Goal: Task Accomplishment & Management: Manage account settings

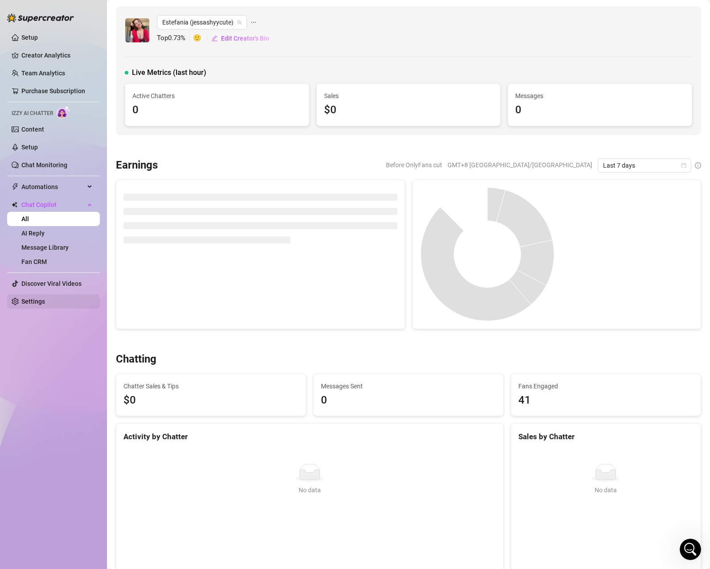
click at [37, 300] on link "Settings" at bounding box center [33, 301] width 24 height 7
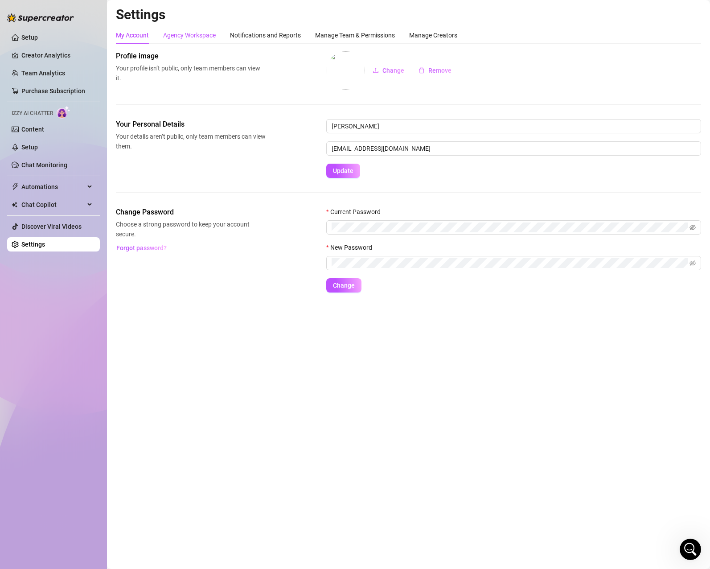
click at [203, 36] on div "Agency Workspace" at bounding box center [189, 35] width 53 height 10
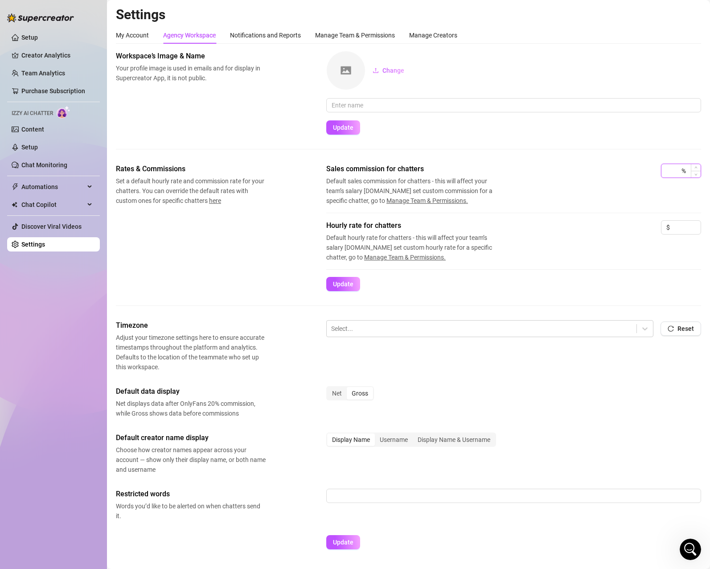
click at [667, 172] on input at bounding box center [672, 170] width 13 height 13
type input "2"
click at [609, 198] on div "Sales commission for chatters Default sales commission for chatters - this will…" at bounding box center [513, 185] width 375 height 42
click at [674, 227] on input at bounding box center [686, 227] width 29 height 13
type input "6.5"
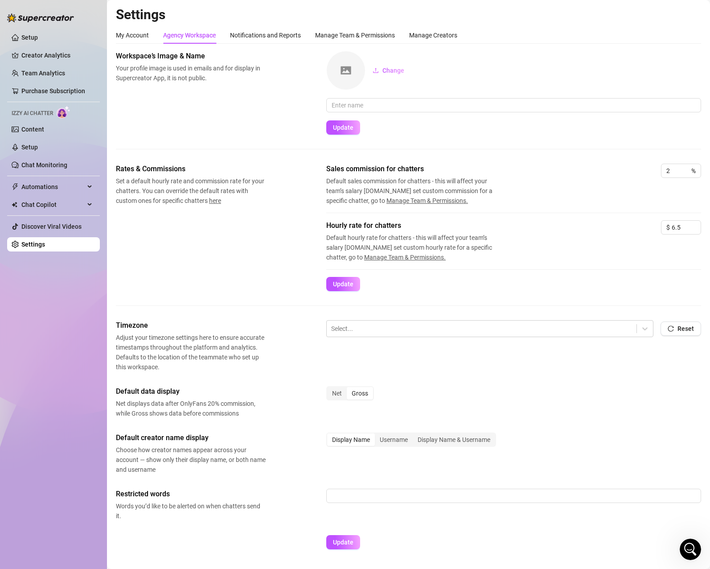
click at [509, 251] on div "Hourly rate for chatters Default hourly rate for chatters - this will affect yo…" at bounding box center [513, 241] width 375 height 42
click at [351, 285] on span "Update" at bounding box center [343, 283] width 21 height 7
click at [345, 284] on span "Update" at bounding box center [343, 283] width 21 height 7
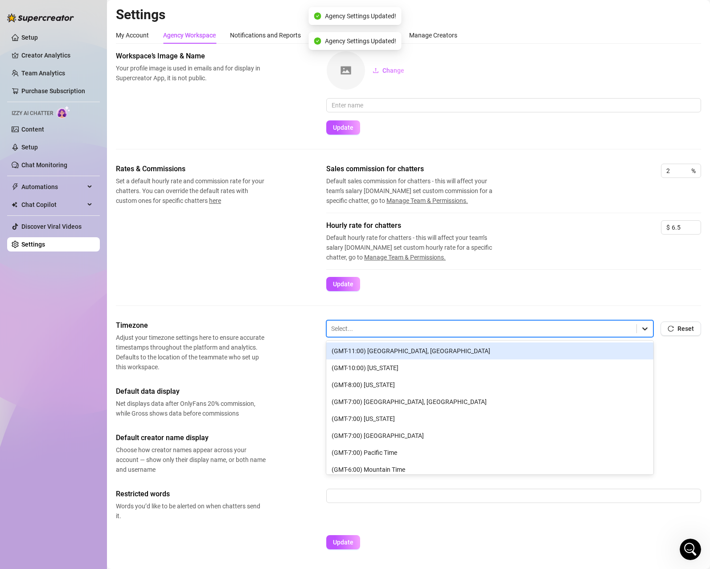
click at [637, 326] on div at bounding box center [645, 328] width 16 height 16
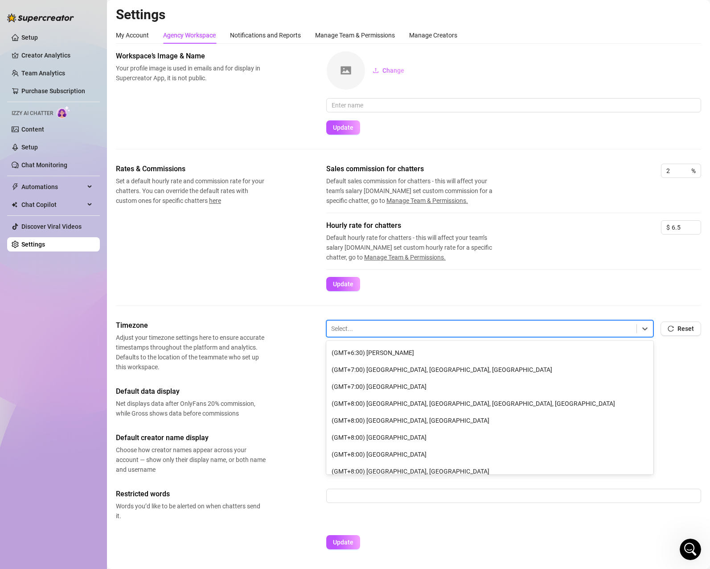
scroll to position [985, 0]
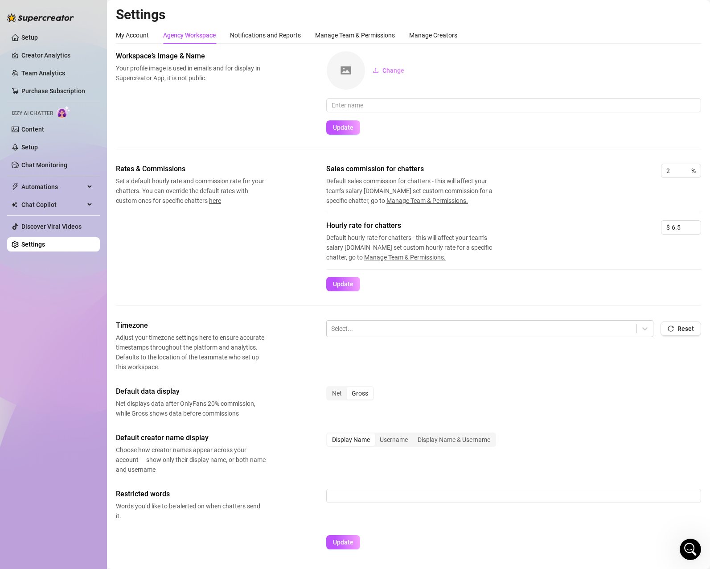
click at [586, 396] on div "Net Gross" at bounding box center [513, 397] width 375 height 22
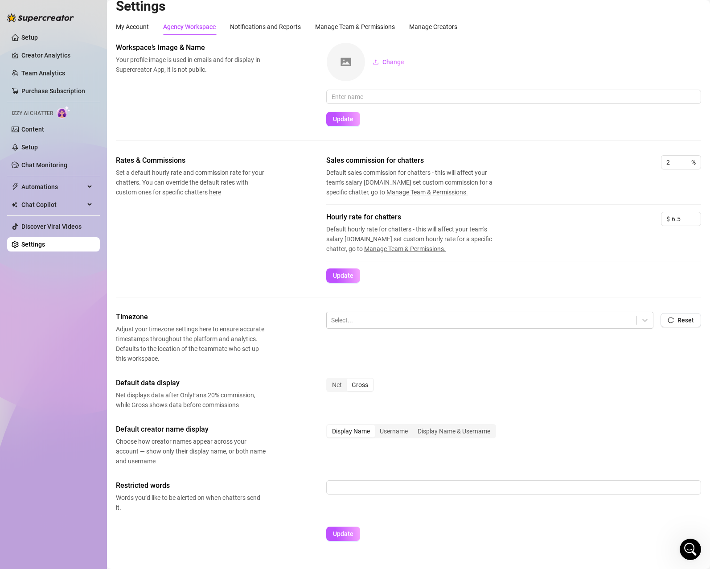
scroll to position [0, 0]
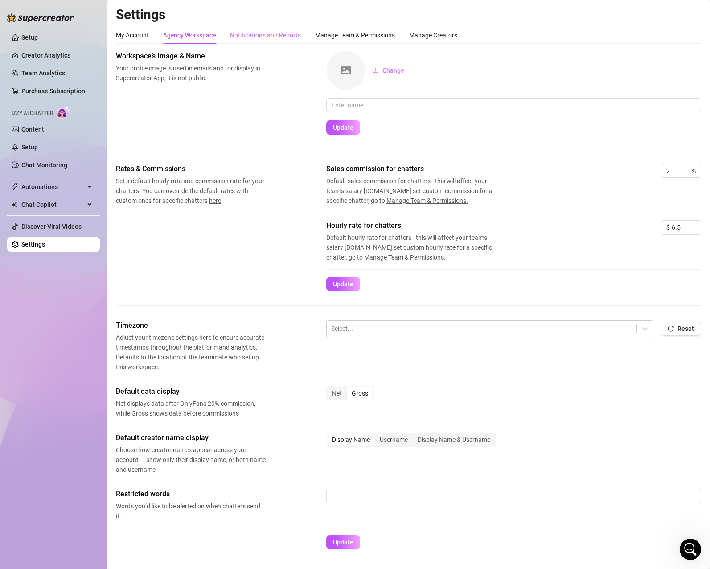
click at [293, 40] on div "Notifications and Reports" at bounding box center [265, 35] width 71 height 17
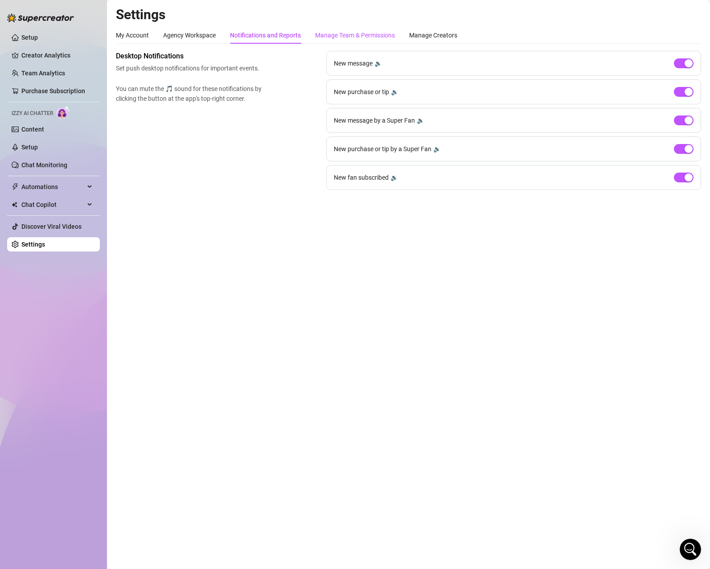
click at [345, 35] on div "Manage Team & Permissions" at bounding box center [355, 35] width 80 height 10
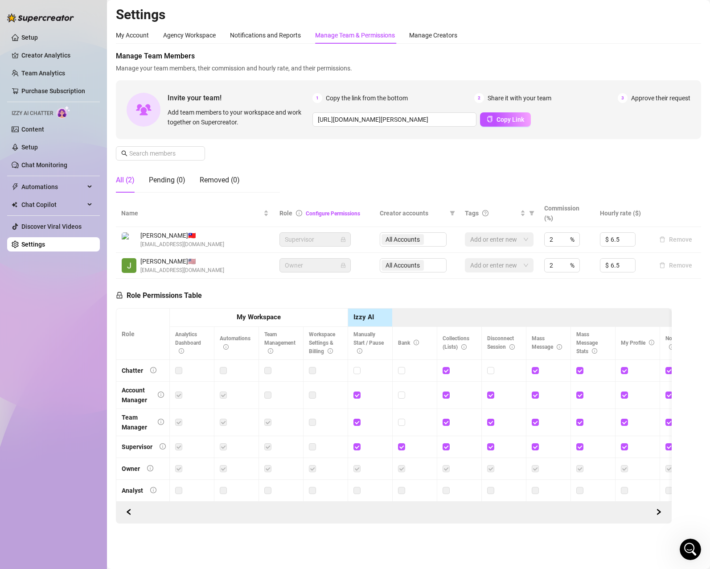
click at [568, 286] on div "Role Permissions Table Role My Workspace Izzy AI OnlyFans Side Menu OnlyFans Ch…" at bounding box center [394, 401] width 556 height 245
click at [430, 33] on div "Manage Creators" at bounding box center [433, 35] width 48 height 10
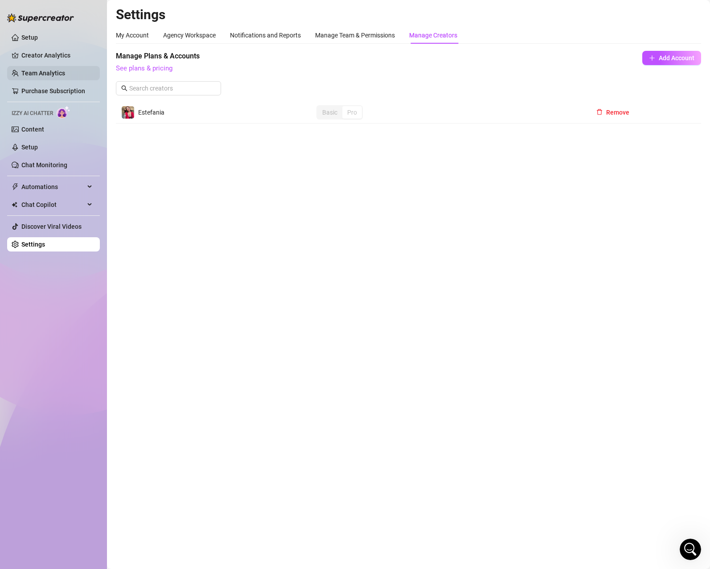
click at [35, 72] on link "Team Analytics" at bounding box center [43, 73] width 44 height 7
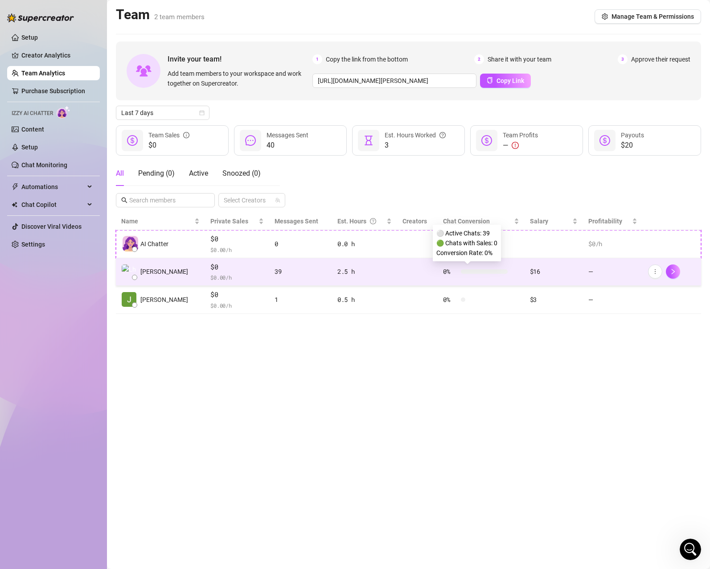
click at [483, 270] on div at bounding box center [484, 271] width 47 height 4
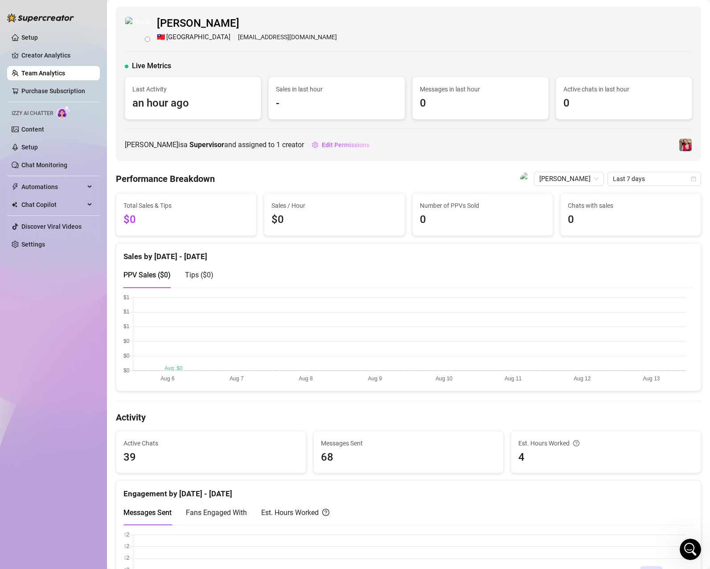
click at [315, 107] on span "-" at bounding box center [336, 103] width 121 height 17
click at [230, 111] on span "an hour ago" at bounding box center [192, 103] width 121 height 17
click at [346, 146] on span "Edit Permissions" at bounding box center [346, 144] width 48 height 7
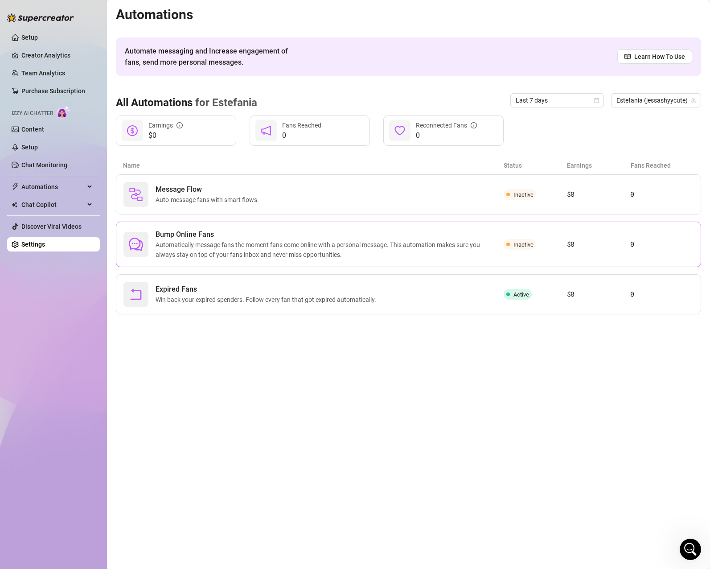
click at [269, 242] on span "Automatically message fans the moment fans come online with a personal message.…" at bounding box center [330, 250] width 348 height 20
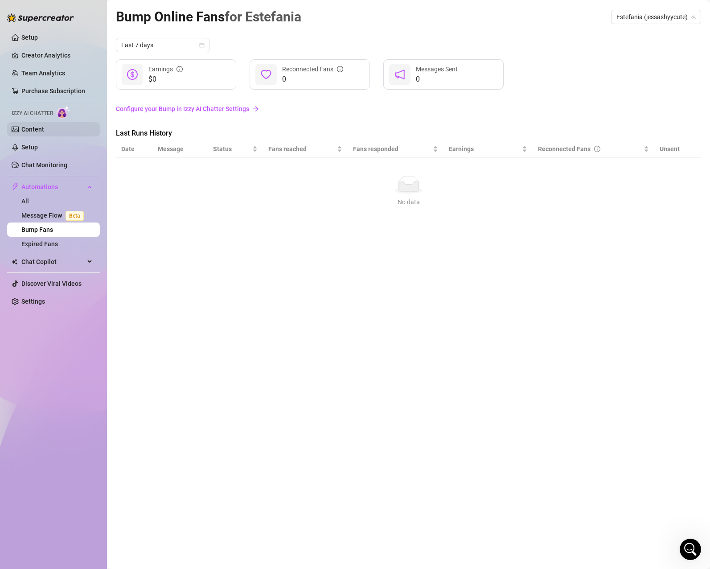
click at [44, 131] on link "Content" at bounding box center [32, 129] width 23 height 7
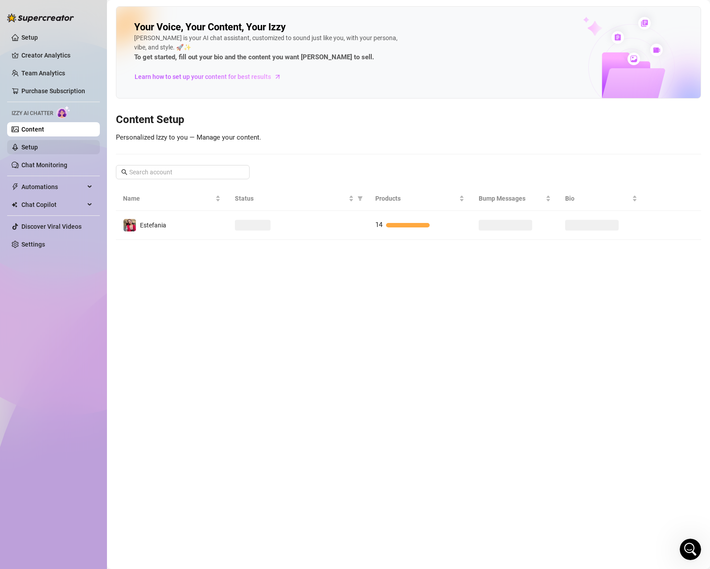
click at [38, 146] on link "Setup" at bounding box center [29, 147] width 16 height 7
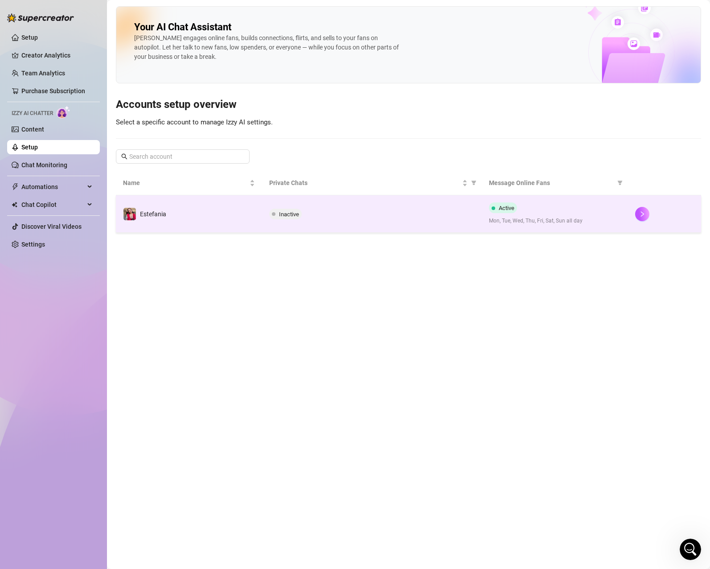
click at [558, 210] on div "Active Mon, Tue, Wed, Thu, Fri, Sat, Sun all day" at bounding box center [555, 213] width 132 height 23
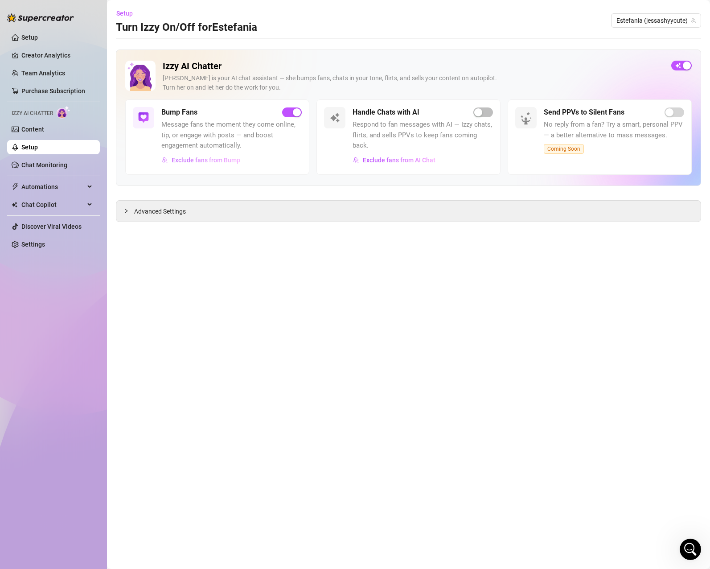
click at [228, 163] on span "Exclude fans from Bump" at bounding box center [206, 159] width 69 height 7
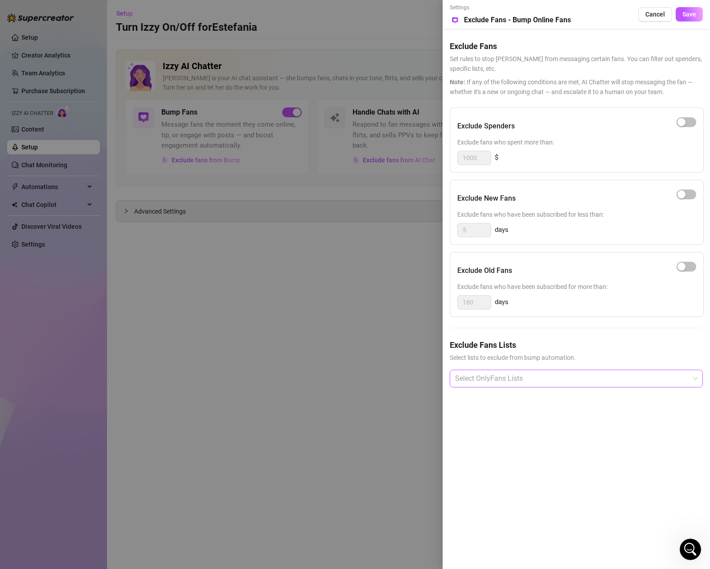
click at [550, 383] on div at bounding box center [572, 378] width 240 height 16
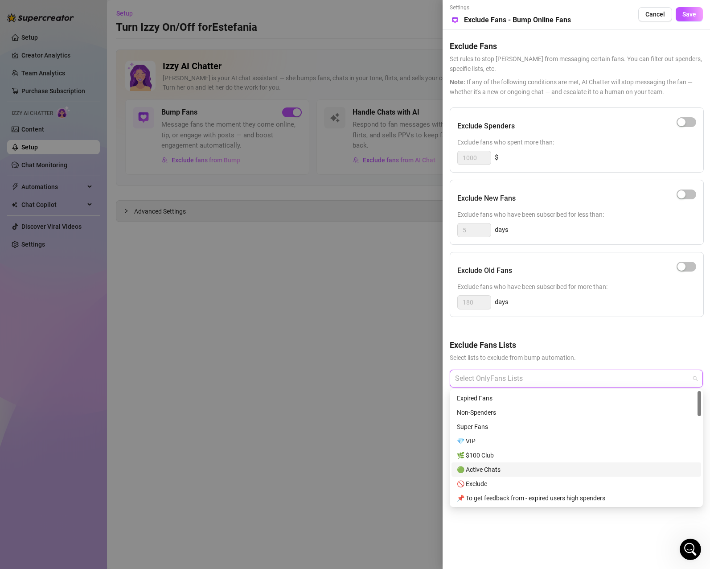
click at [532, 468] on div "🟢 Active Chats" at bounding box center [576, 469] width 239 height 10
click at [581, 337] on div "Exclude Spenders Exclude fans who spent more than: 1000 $ Exclude New Fans Excl…" at bounding box center [576, 254] width 253 height 294
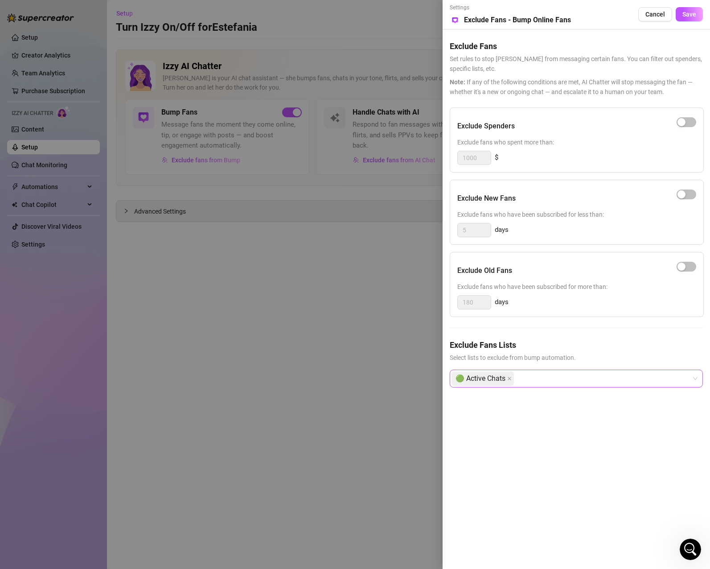
click at [564, 382] on div "🟢 Active Chats" at bounding box center [572, 378] width 240 height 16
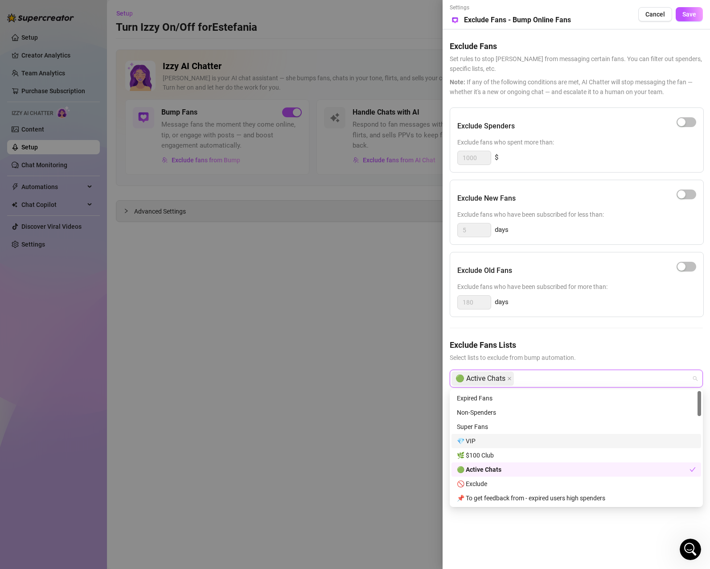
click at [546, 441] on div "💎 VIP" at bounding box center [576, 441] width 239 height 10
click at [534, 487] on div "🚫 Exclude" at bounding box center [576, 484] width 239 height 10
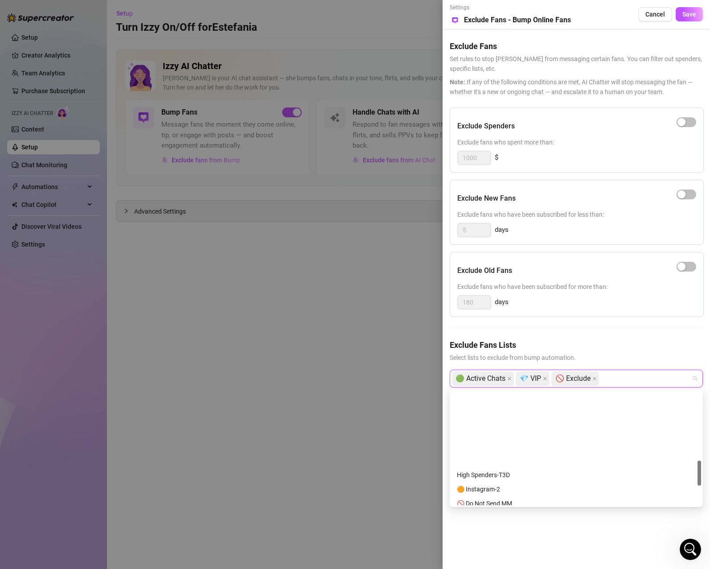
scroll to position [312, 0]
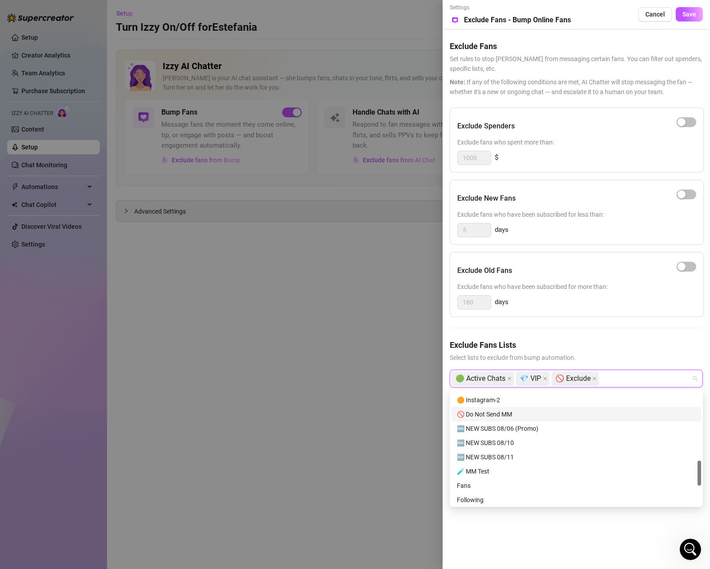
click at [518, 411] on div "🚫 Do Not Send MM" at bounding box center [576, 414] width 239 height 10
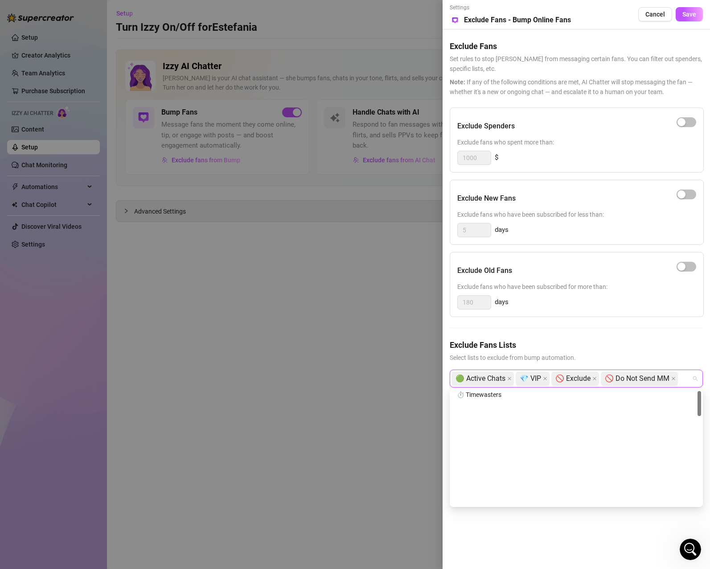
scroll to position [0, 0]
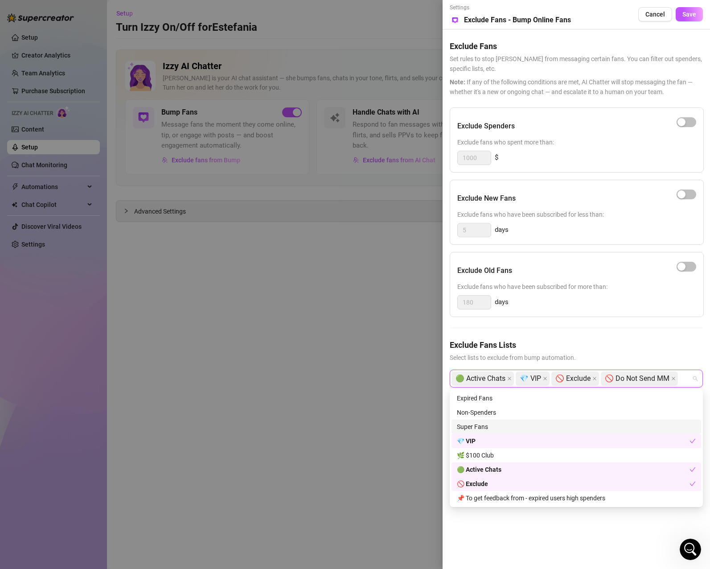
click at [531, 427] on div "Super Fans" at bounding box center [576, 427] width 239 height 10
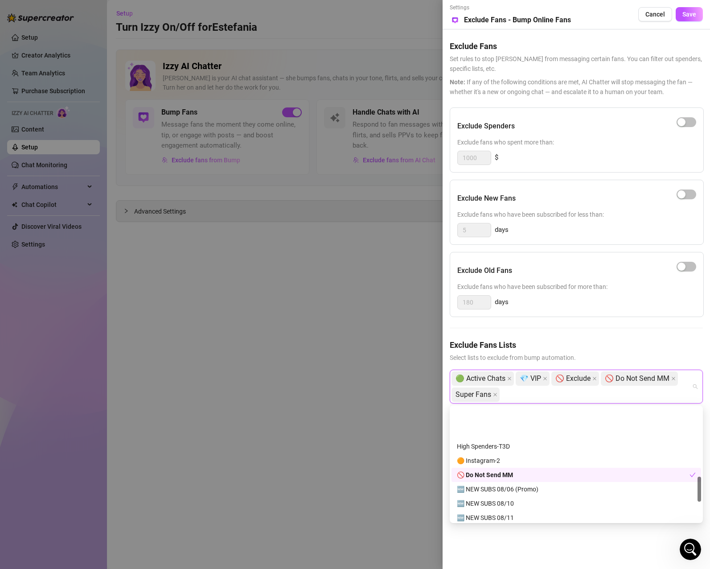
scroll to position [357, 0]
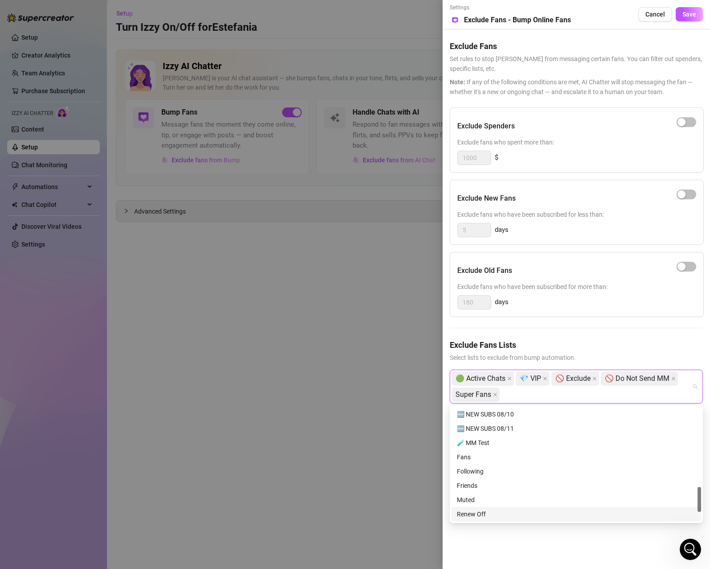
click at [601, 540] on div "Settings Preview Exclude Fans - Bump Online Fans Cancel Save Exclude Fans Set r…" at bounding box center [576, 284] width 267 height 569
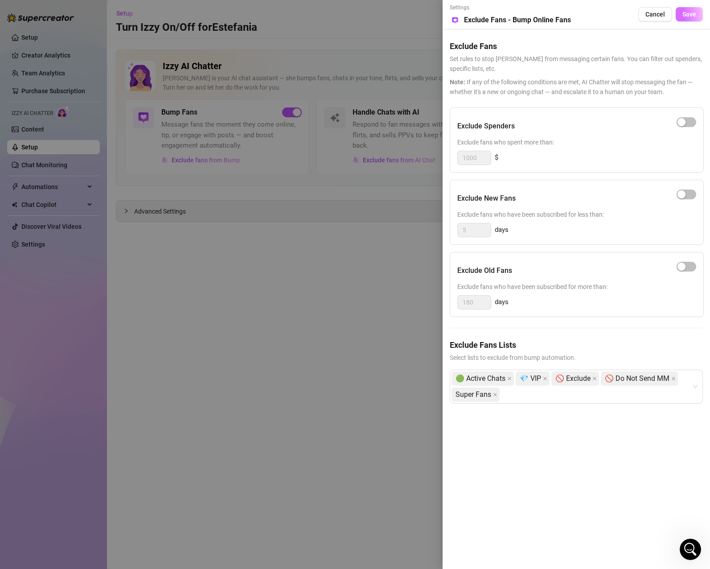
click at [688, 14] on span "Save" at bounding box center [689, 14] width 14 height 7
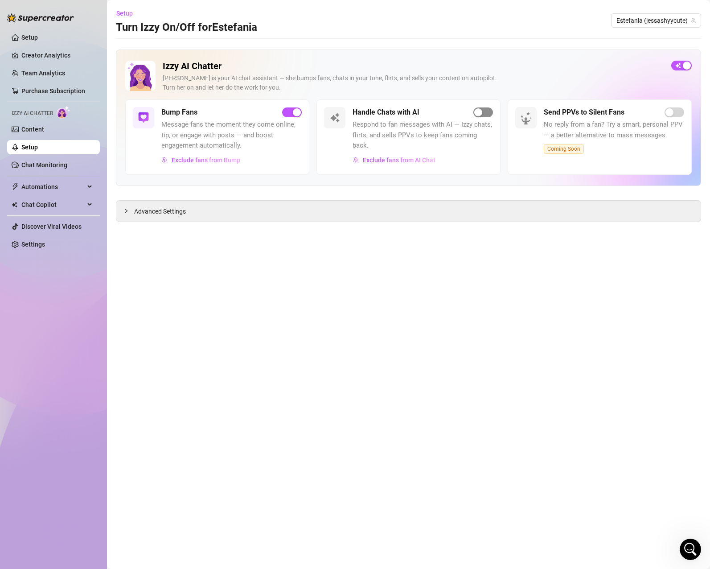
click at [487, 110] on span "button" at bounding box center [483, 112] width 20 height 10
click at [542, 273] on main "Setup Turn Izzy On/Off for [PERSON_NAME] [PERSON_NAME] (jessashyycute) Izzy AI …" at bounding box center [408, 284] width 603 height 569
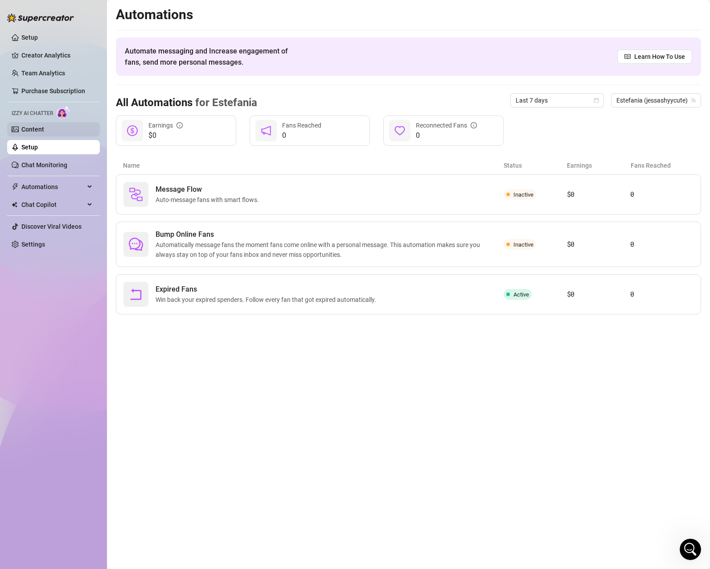
click at [38, 131] on link "Content" at bounding box center [32, 129] width 23 height 7
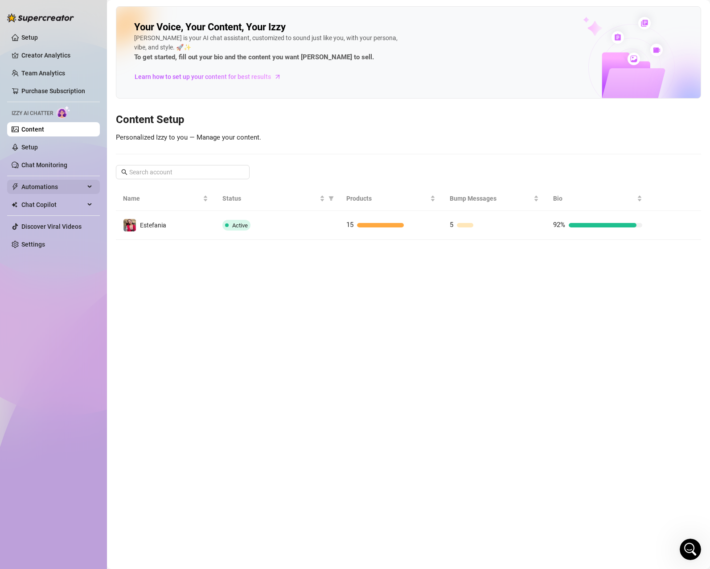
click at [45, 184] on span "Automations" at bounding box center [52, 187] width 63 height 14
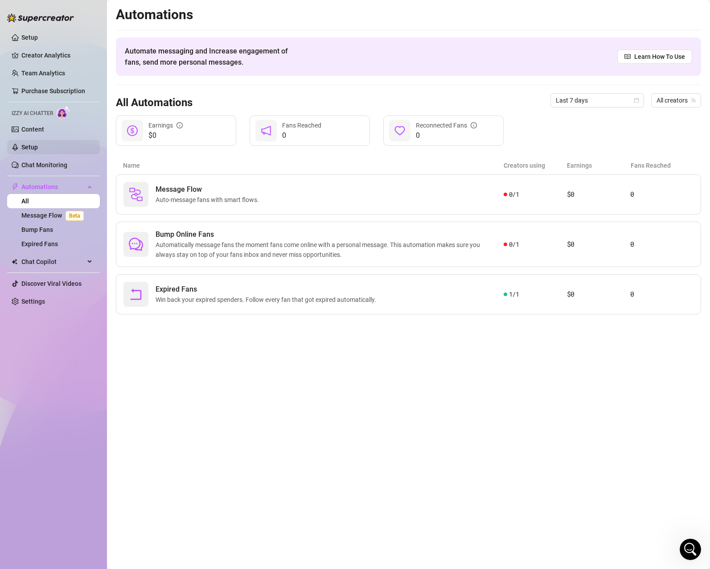
click at [38, 144] on link "Setup" at bounding box center [29, 147] width 16 height 7
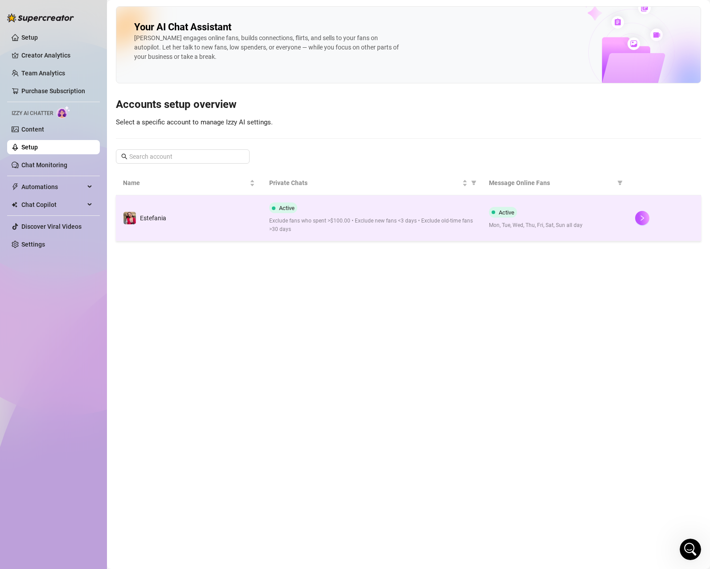
click at [398, 220] on span "Exclude fans who spent >$100.00 • Exclude new fans <3 days • Exclude old-time f…" at bounding box center [371, 225] width 205 height 17
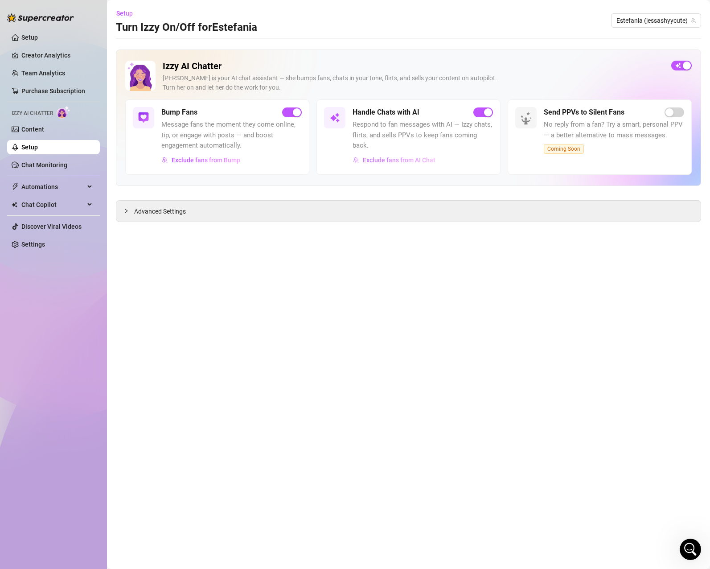
click at [417, 156] on span "Exclude fans from AI Chat" at bounding box center [399, 159] width 73 height 7
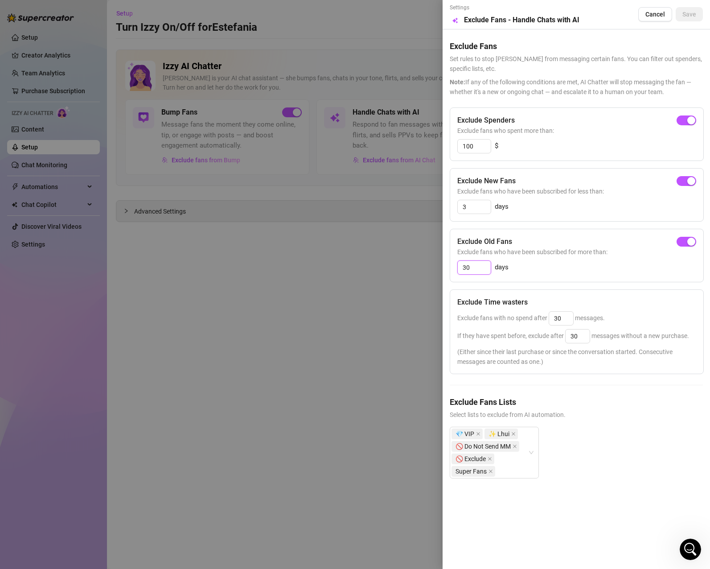
drag, startPoint x: 482, startPoint y: 266, endPoint x: 434, endPoint y: 267, distance: 48.6
click at [434, 267] on div "Settings Preview Exclude Fans - Handle Chats with AI Cancel Save Exclude Fans S…" at bounding box center [355, 284] width 710 height 569
type input "0"
click at [624, 273] on div "0 days" at bounding box center [576, 267] width 239 height 14
click at [689, 13] on span "Save" at bounding box center [689, 14] width 14 height 7
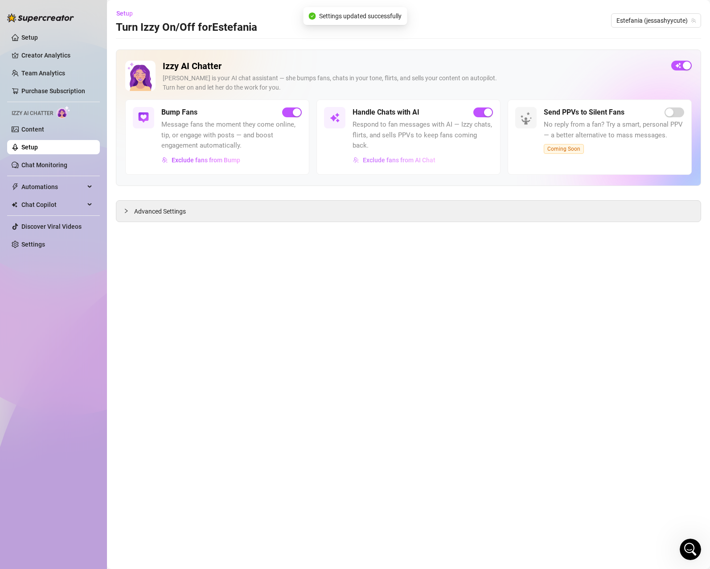
click at [395, 156] on span "Exclude fans from AI Chat" at bounding box center [399, 159] width 73 height 7
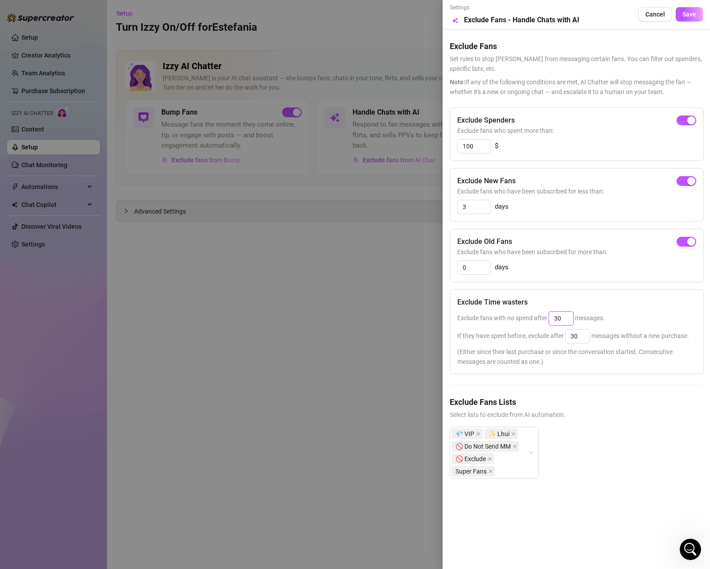
drag, startPoint x: 565, startPoint y: 316, endPoint x: 542, endPoint y: 314, distance: 22.4
click at [542, 314] on div "Exclude fans with no spend after 30 messages." at bounding box center [576, 318] width 239 height 14
type input "25"
drag, startPoint x: 580, startPoint y: 336, endPoint x: 558, endPoint y: 333, distance: 22.1
click at [558, 333] on span "If they have spent before, exclude after 30 messages without a new purchase." at bounding box center [573, 335] width 232 height 7
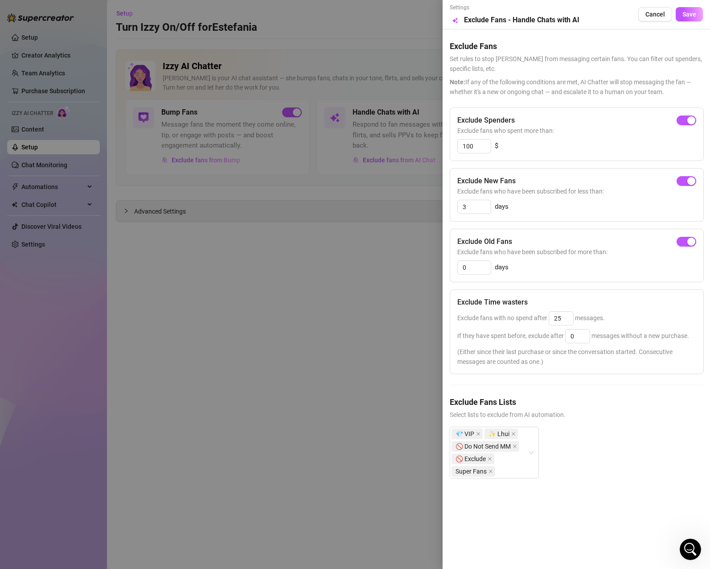
type input "25"
click at [650, 435] on div "💎 VIP ✨ Lhui 🚫 Do Not Send MM 🚫 Exclude Super Fans" at bounding box center [576, 460] width 253 height 66
drag, startPoint x: 526, startPoint y: 313, endPoint x: 512, endPoint y: 312, distance: 14.3
click at [512, 312] on div "Exclude fans with no spend after 25 messages." at bounding box center [576, 318] width 239 height 14
click at [628, 316] on div "Exclude fans with no spend after 25 messages." at bounding box center [576, 318] width 239 height 14
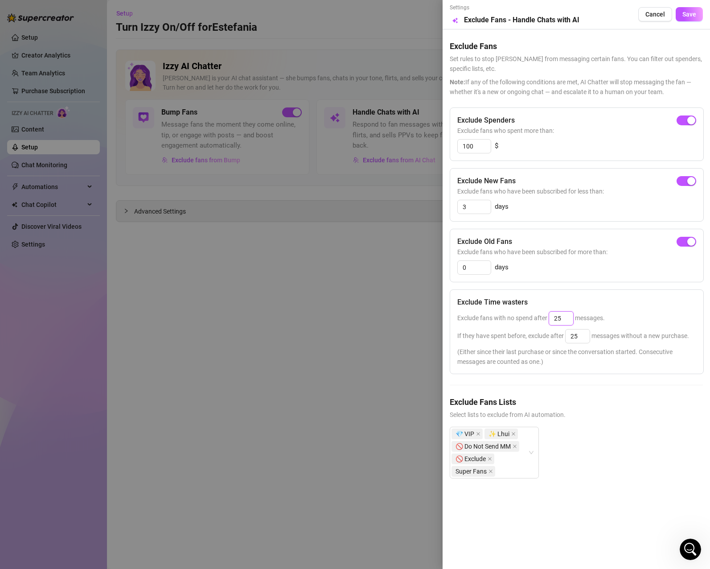
click at [571, 320] on input "25" at bounding box center [561, 318] width 24 height 13
drag, startPoint x: 566, startPoint y: 320, endPoint x: 547, endPoint y: 319, distance: 18.3
click at [547, 319] on span "Exclude fans with no spend after 25 messages." at bounding box center [531, 317] width 148 height 7
type input "25"
click at [579, 339] on input "25" at bounding box center [578, 335] width 24 height 13
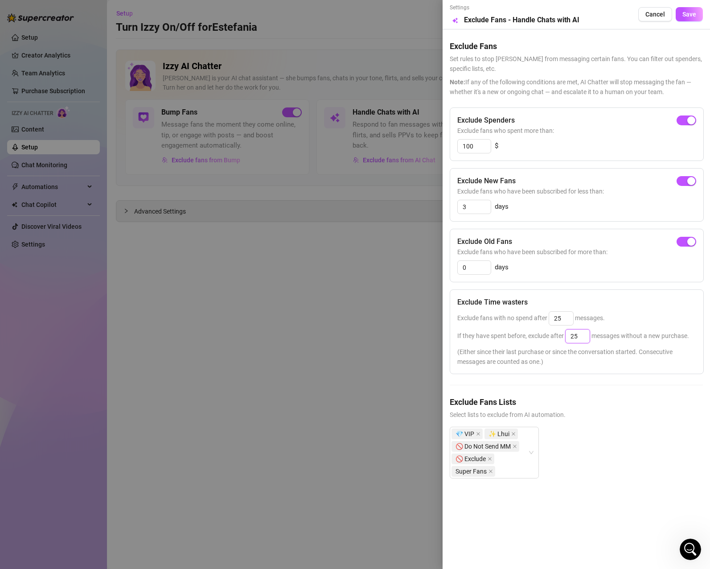
drag, startPoint x: 581, startPoint y: 338, endPoint x: 539, endPoint y: 332, distance: 41.9
click at [539, 332] on span "If they have spent before, exclude after 25 messages without a new purchase." at bounding box center [573, 335] width 232 height 7
type input "25"
click at [668, 319] on div "Exclude fans with no spend after 25 messages." at bounding box center [576, 318] width 239 height 14
click at [470, 300] on h5 "Exclude Time wasters" at bounding box center [492, 302] width 70 height 11
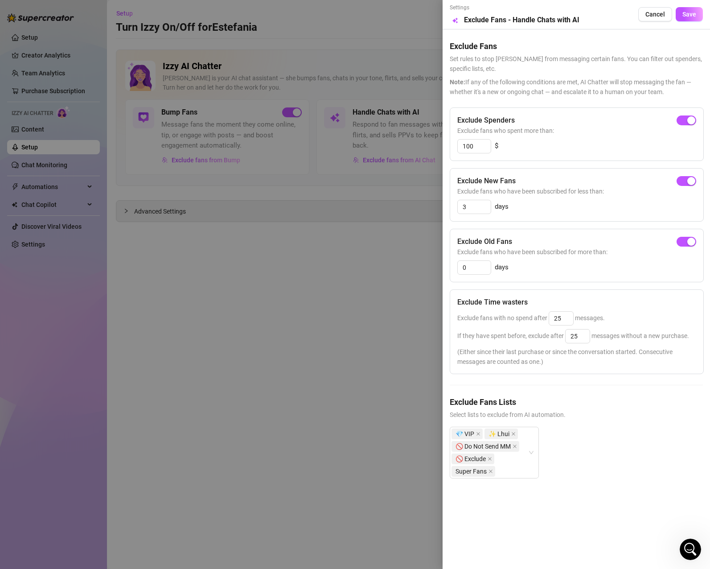
click at [622, 404] on h5 "Exclude Fans Lists" at bounding box center [576, 402] width 253 height 12
click at [694, 17] on span "Save" at bounding box center [689, 14] width 14 height 7
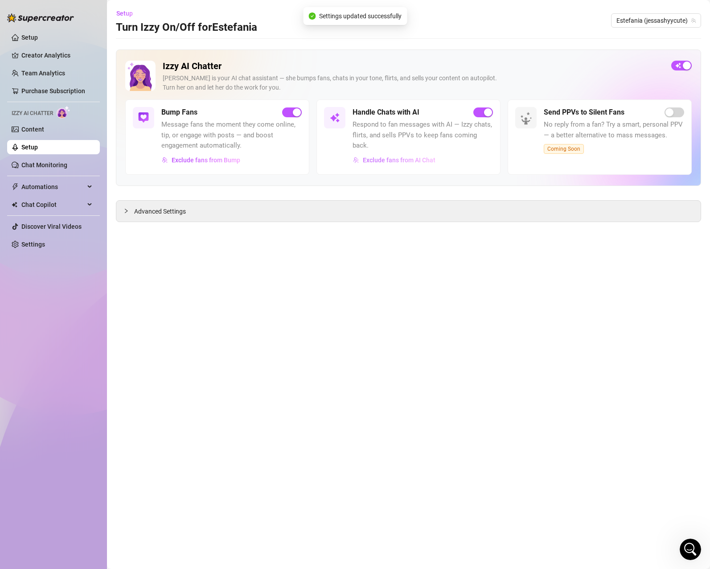
click at [394, 156] on span "Exclude fans from AI Chat" at bounding box center [399, 159] width 73 height 7
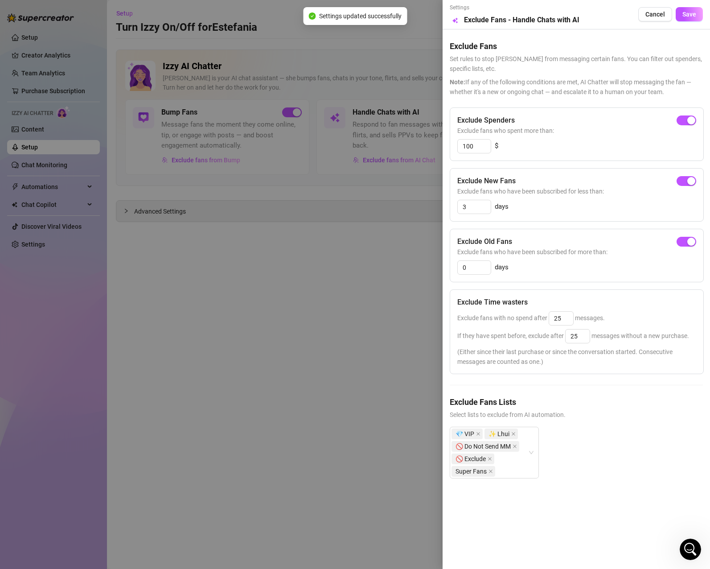
click at [636, 303] on div "Exclude Time wasters" at bounding box center [576, 302] width 239 height 11
click at [494, 314] on span "Exclude fans with no spend after 25 messages." at bounding box center [531, 317] width 148 height 7
click at [631, 301] on div "Exclude Time wasters" at bounding box center [576, 302] width 239 height 11
click at [685, 16] on span "Save" at bounding box center [689, 14] width 14 height 7
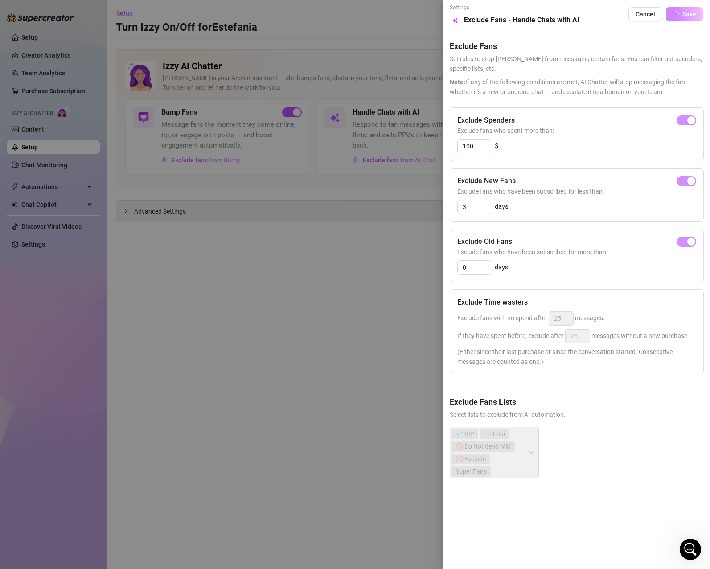
click at [340, 290] on div at bounding box center [355, 284] width 710 height 569
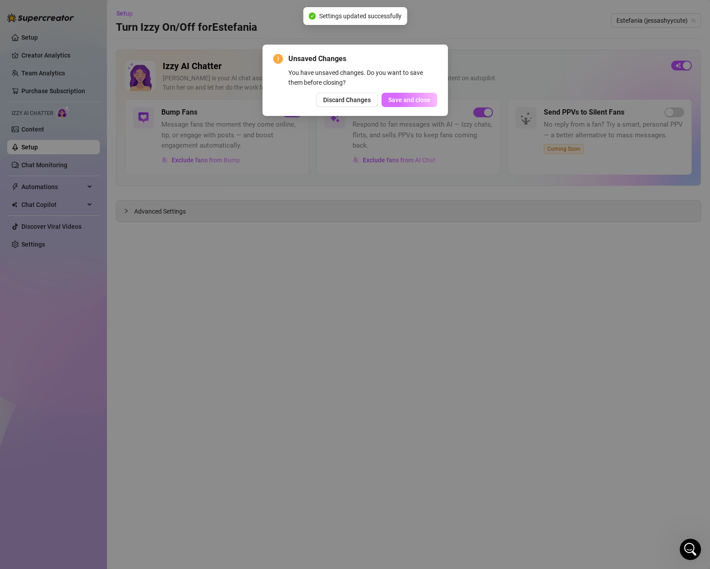
click at [406, 100] on span "Save and close" at bounding box center [409, 99] width 42 height 7
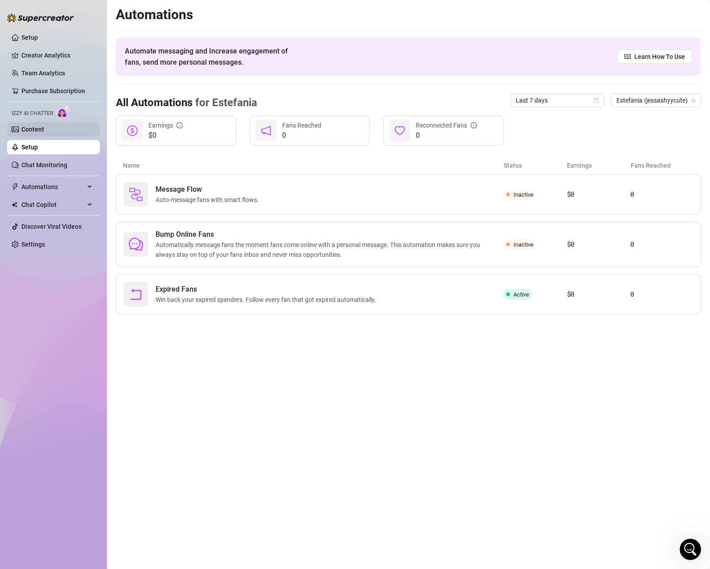
click at [41, 130] on link "Content" at bounding box center [32, 129] width 23 height 7
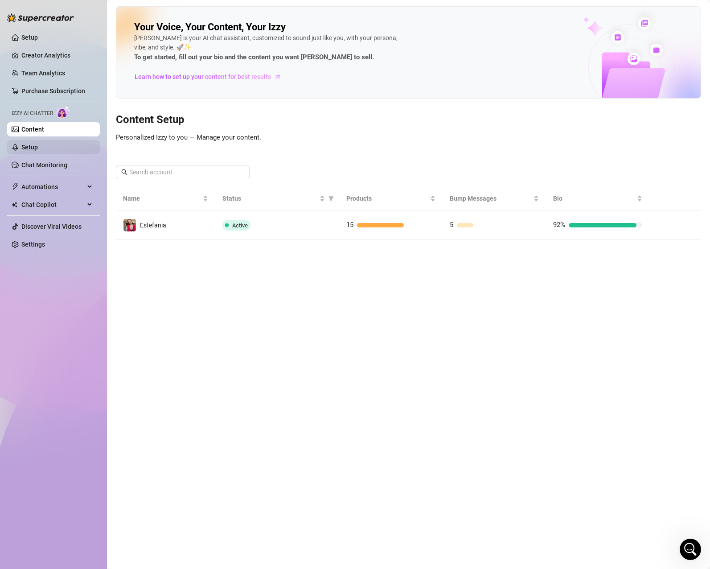
click at [38, 144] on link "Setup" at bounding box center [29, 147] width 16 height 7
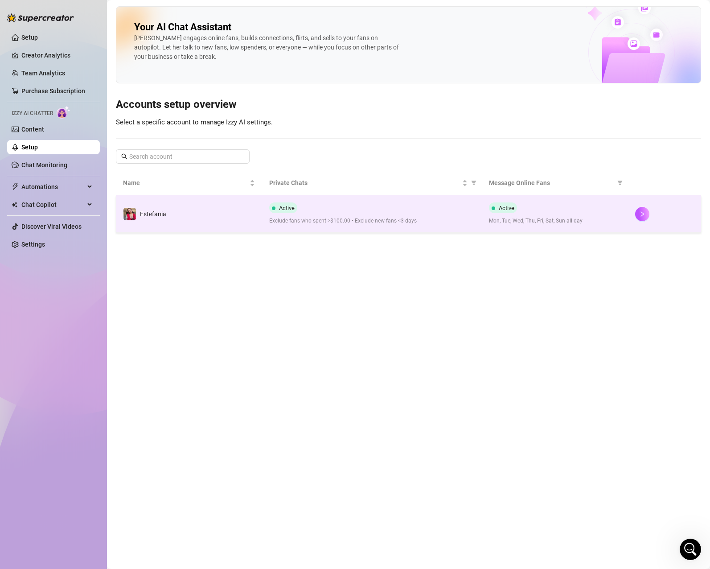
click at [357, 213] on div "Active Exclude fans who spent >$100.00 • Exclude new fans <3 days" at bounding box center [371, 213] width 205 height 23
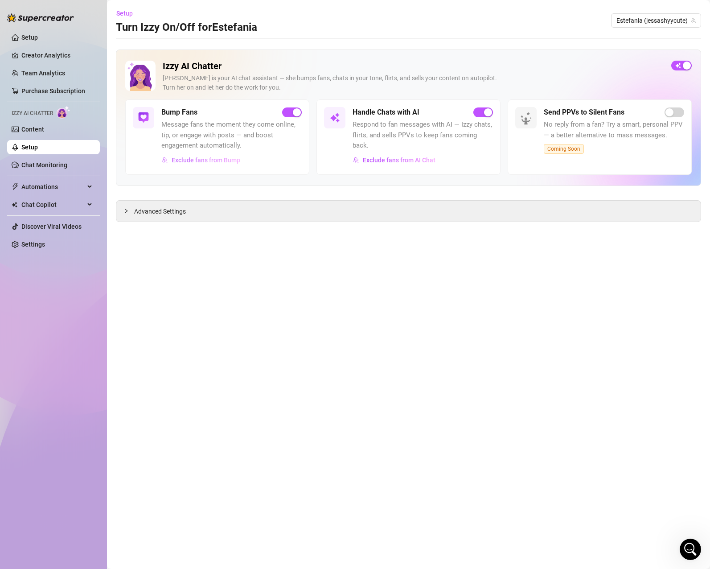
click at [223, 160] on span "Exclude fans from Bump" at bounding box center [206, 159] width 69 height 7
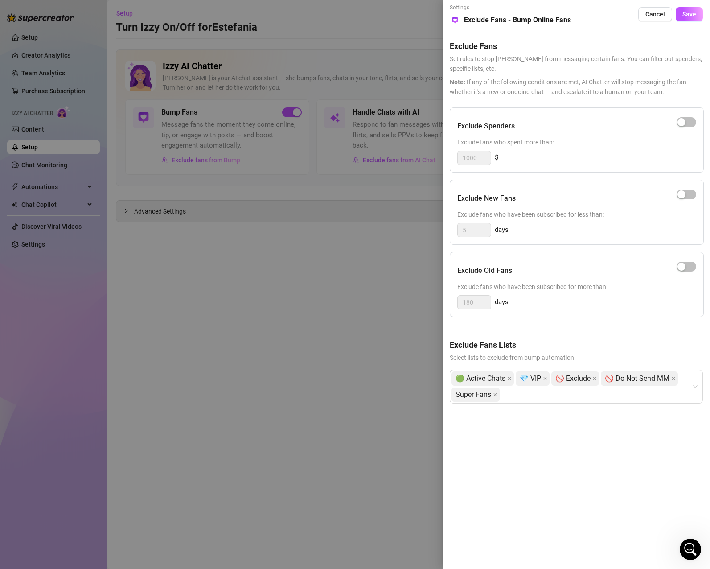
click at [298, 245] on div at bounding box center [355, 284] width 710 height 569
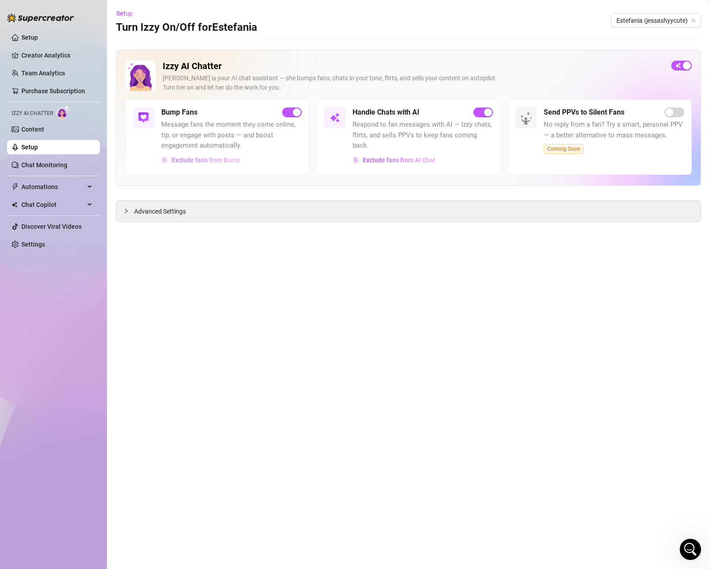
click at [220, 158] on span "Exclude fans from Bump" at bounding box center [206, 159] width 69 height 7
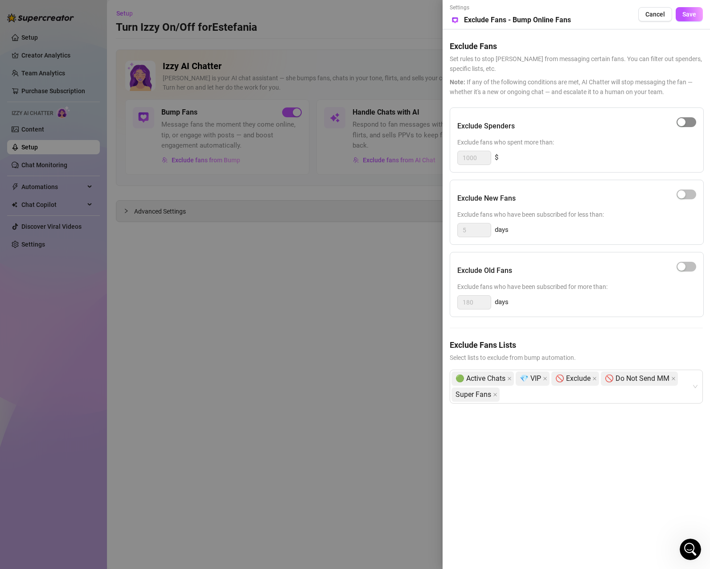
click at [691, 123] on span "button" at bounding box center [687, 122] width 20 height 10
drag, startPoint x: 483, startPoint y: 158, endPoint x: 439, endPoint y: 156, distance: 43.7
click at [439, 156] on div "Settings Preview Exclude Fans - Bump Online Fans Cancel Save Exclude Fans Set r…" at bounding box center [355, 284] width 710 height 569
type input "30"
click at [591, 148] on div "Exclude Spenders Exclude fans who spent more than: 30 $" at bounding box center [577, 139] width 254 height 65
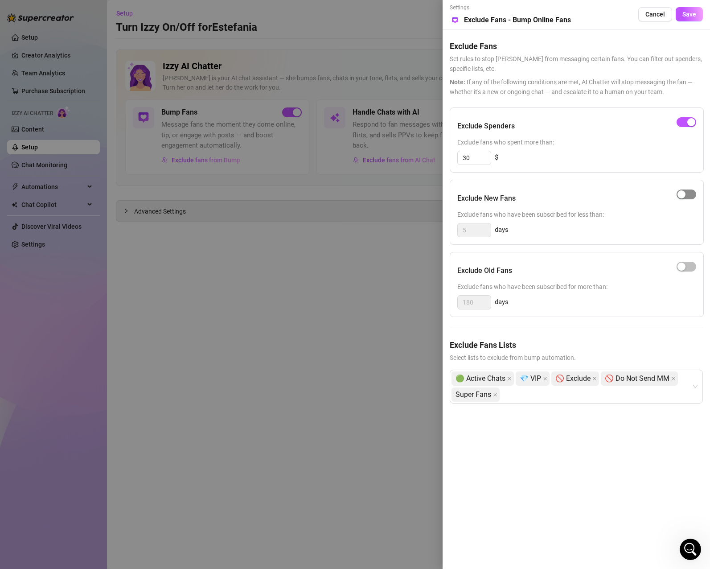
click at [690, 196] on span "button" at bounding box center [687, 194] width 20 height 10
click at [692, 267] on span "button" at bounding box center [687, 267] width 20 height 10
click at [684, 12] on span "Save" at bounding box center [689, 14] width 14 height 7
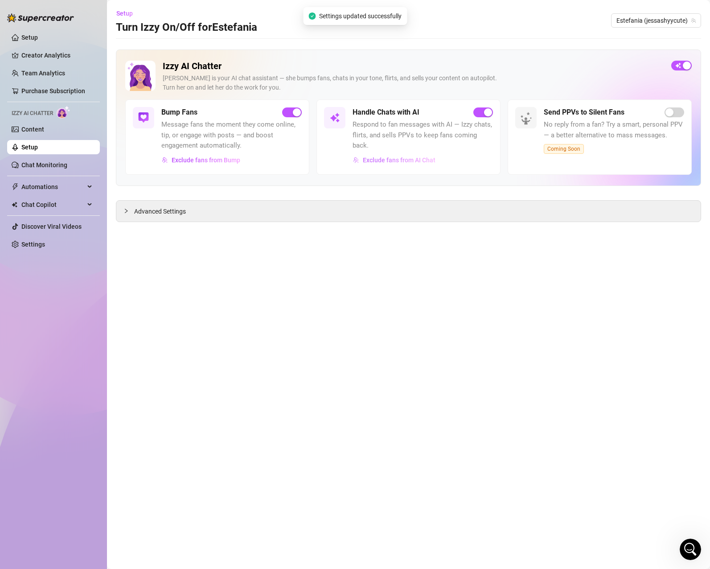
click at [379, 156] on span "Exclude fans from AI Chat" at bounding box center [399, 159] width 73 height 7
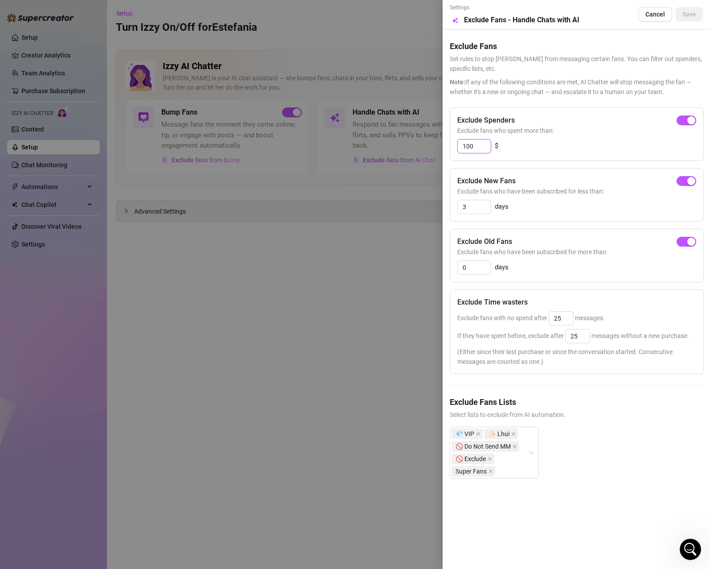
drag, startPoint x: 476, startPoint y: 144, endPoint x: 435, endPoint y: 144, distance: 40.6
click at [435, 144] on div "Settings Preview Exclude Fans - Handle Chats with AI Cancel Save Exclude Fans S…" at bounding box center [355, 284] width 710 height 569
type input "30"
click at [699, 11] on button "Save" at bounding box center [689, 14] width 27 height 14
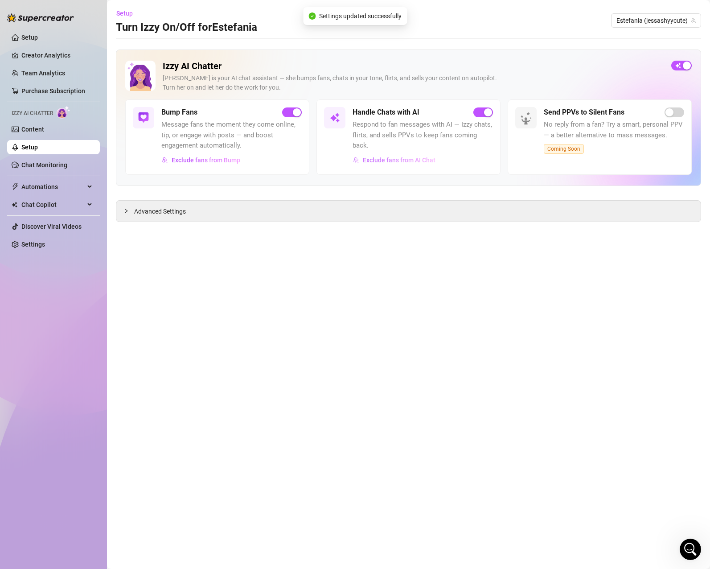
click at [409, 156] on span "Exclude fans from AI Chat" at bounding box center [399, 159] width 73 height 7
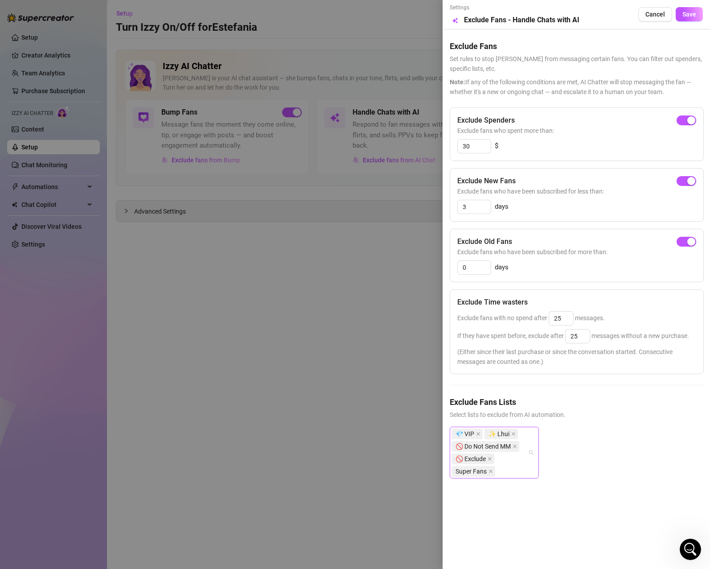
click at [513, 468] on div "💎 VIP ✨ Lhui 🚫 Do Not Send MM 🚫 Exclude Super Fans" at bounding box center [490, 452] width 76 height 50
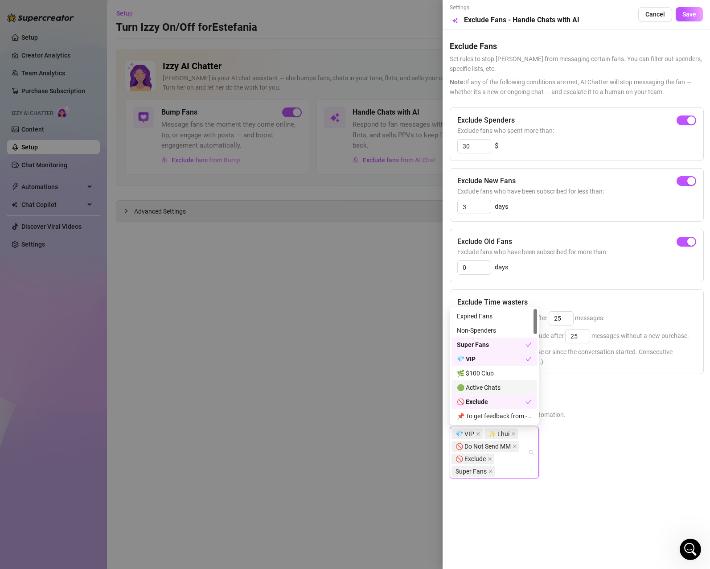
click at [485, 386] on div "🟢 Active Chats" at bounding box center [494, 387] width 75 height 10
click at [601, 475] on div "💎 VIP ✨ Lhui 🚫 Do Not Send MM 🚫 Exclude Super Fans 🟢 Active Chats" at bounding box center [576, 466] width 253 height 78
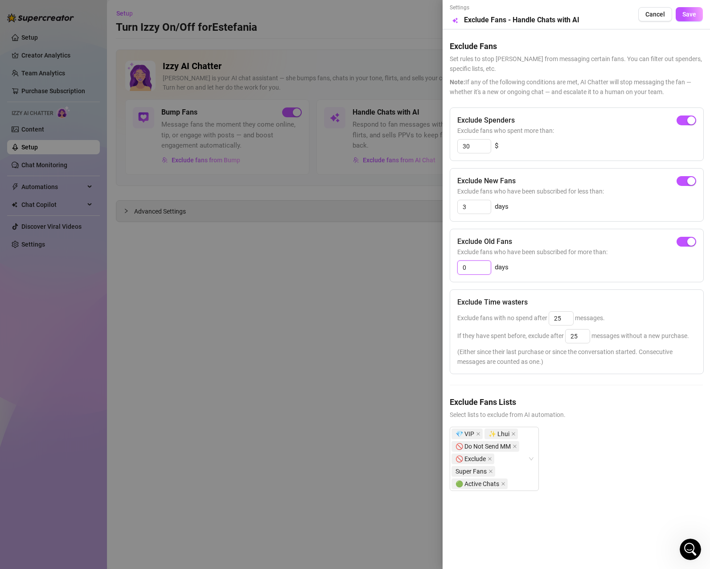
drag, startPoint x: 476, startPoint y: 268, endPoint x: 412, endPoint y: 266, distance: 63.8
click at [412, 266] on div "Settings Preview Exclude Fans - Handle Chats with AI Cancel Save Exclude Fans S…" at bounding box center [355, 284] width 710 height 569
type input "30"
click at [690, 16] on span "Save" at bounding box center [689, 14] width 14 height 7
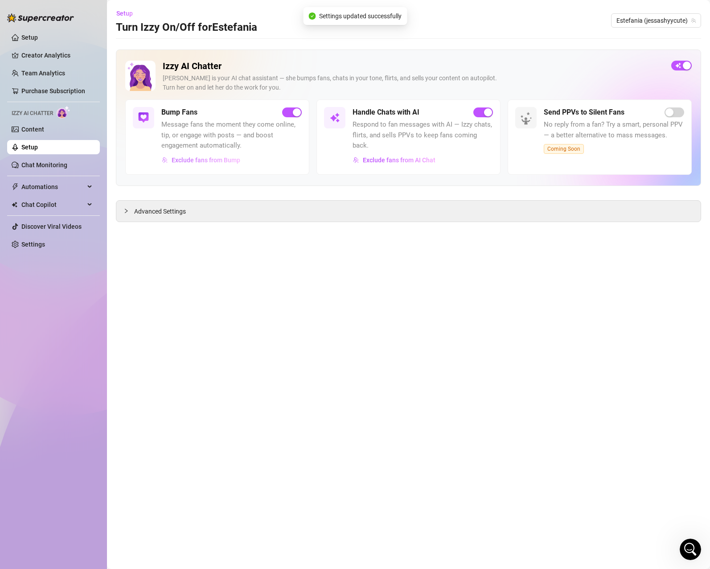
click at [219, 161] on span "Exclude fans from Bump" at bounding box center [206, 159] width 69 height 7
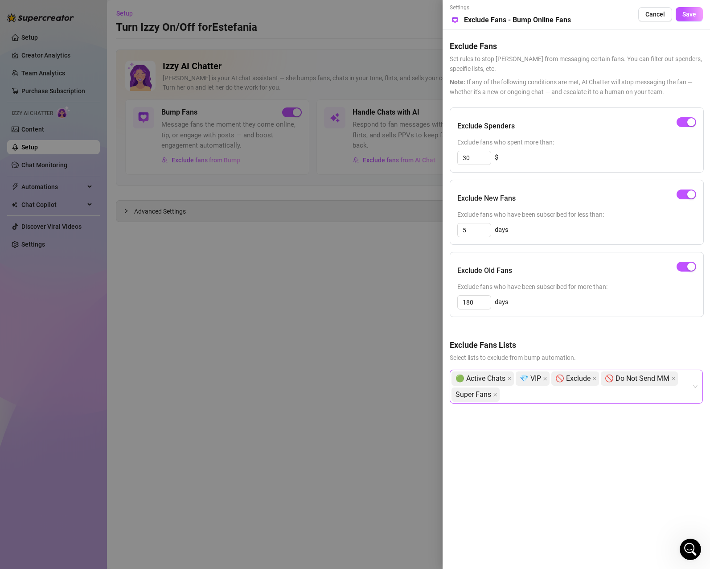
click at [517, 397] on div "🟢 Active Chats 💎 VIP 🚫 Exclude 🚫 Do Not Send MM Super Fans" at bounding box center [572, 386] width 240 height 32
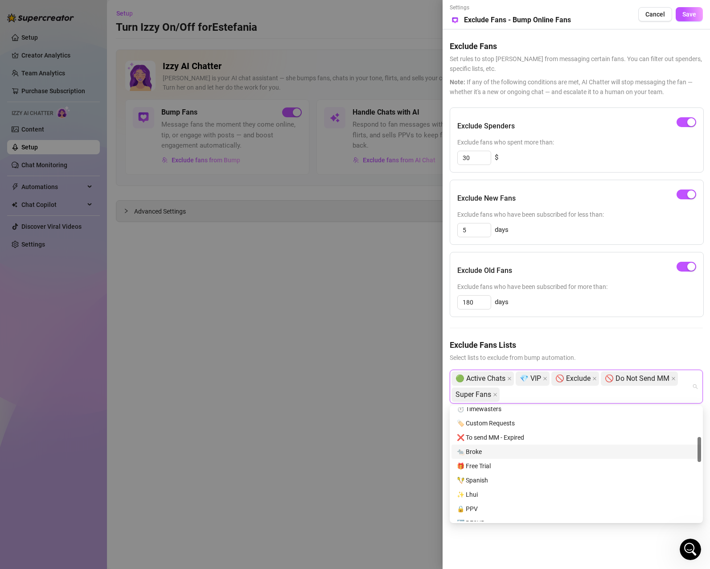
scroll to position [178, 0]
click at [489, 450] on div "✨ Lhui" at bounding box center [576, 450] width 239 height 10
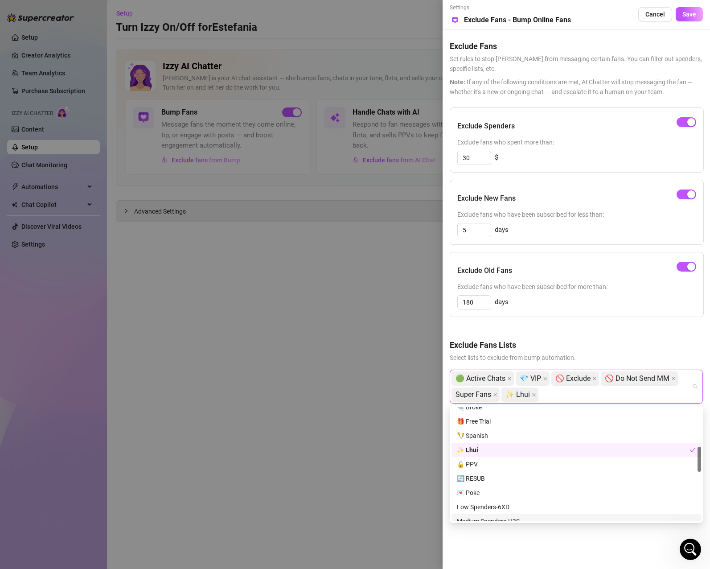
click at [590, 545] on div "Settings Preview Exclude Fans - Bump Online Fans Cancel Save Exclude Fans Set r…" at bounding box center [576, 284] width 267 height 569
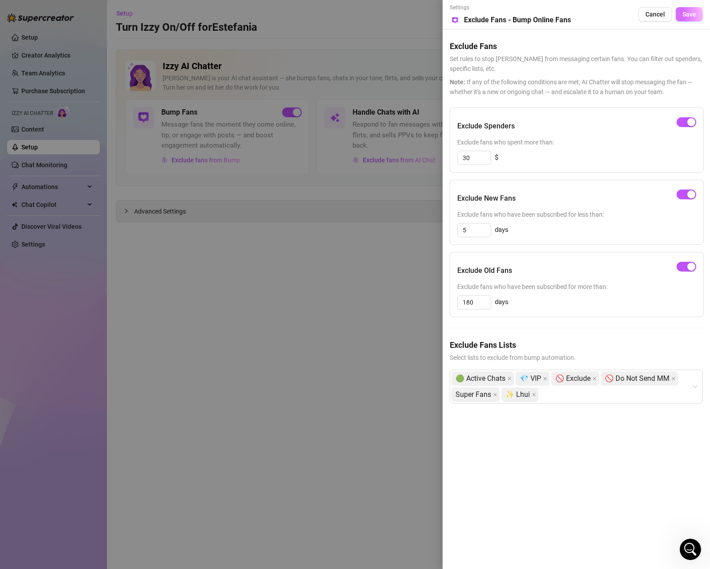
click at [685, 8] on button "Save" at bounding box center [689, 14] width 27 height 14
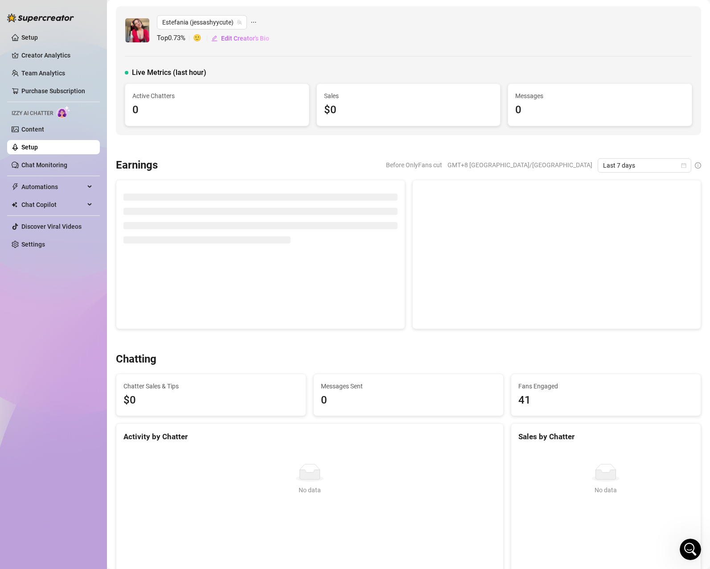
click at [38, 148] on link "Setup" at bounding box center [29, 147] width 16 height 7
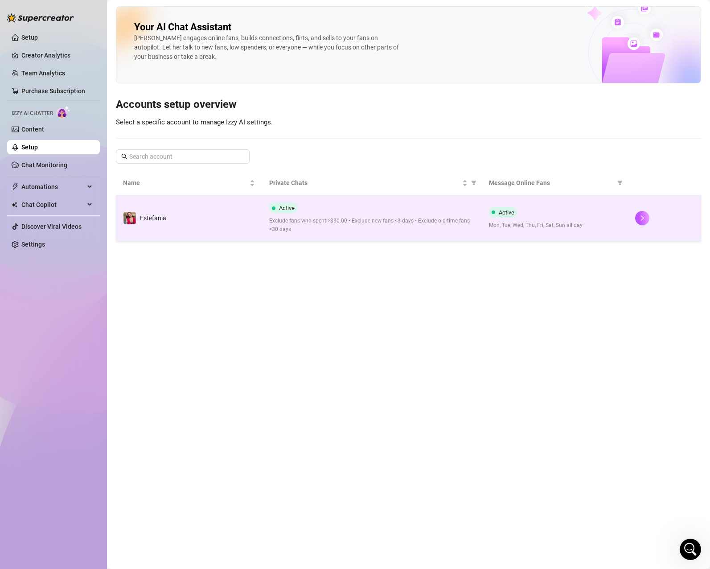
click at [377, 221] on span "Exclude fans who spent >$30.00 • Exclude new fans <3 days • Exclude old-time fa…" at bounding box center [371, 225] width 205 height 17
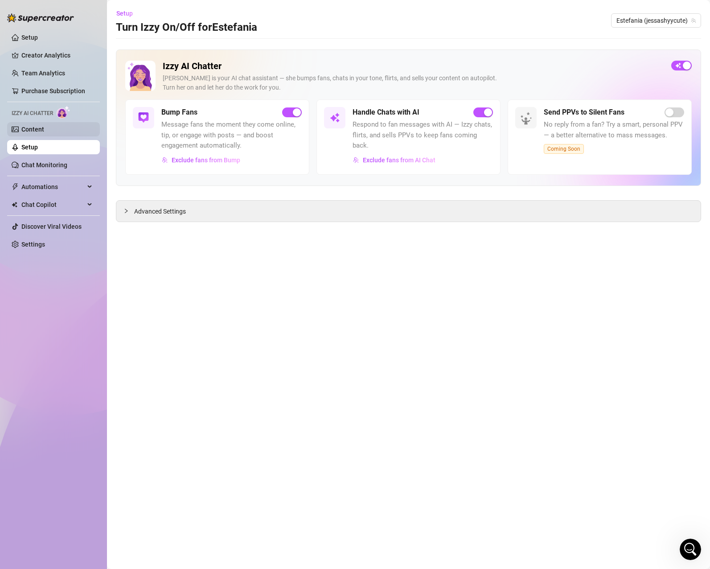
click at [44, 129] on link "Content" at bounding box center [32, 129] width 23 height 7
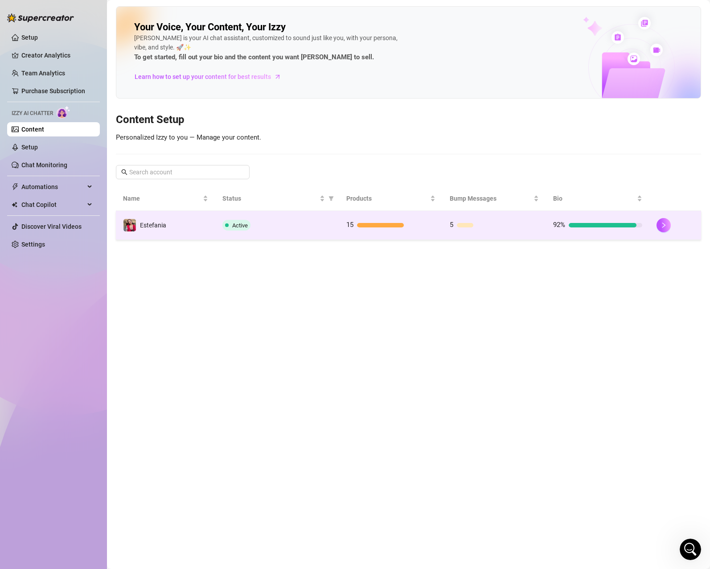
click at [396, 226] on div at bounding box center [380, 225] width 47 height 4
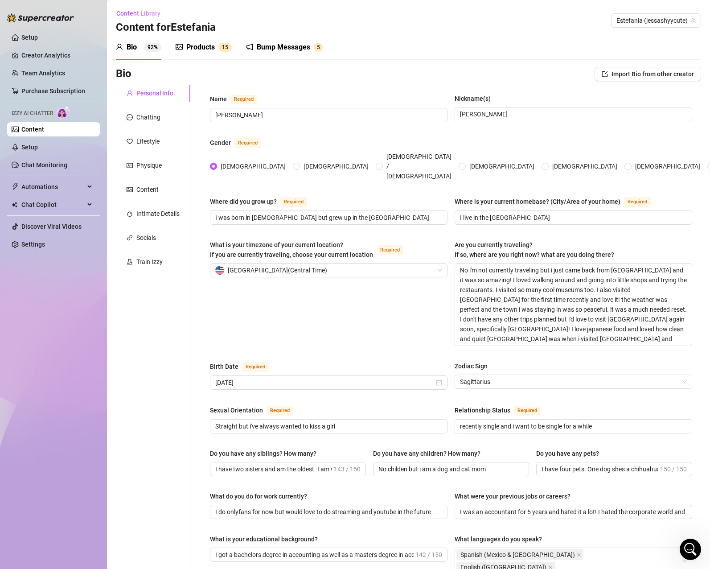
click at [216, 48] on div "Products 1 5" at bounding box center [204, 47] width 56 height 11
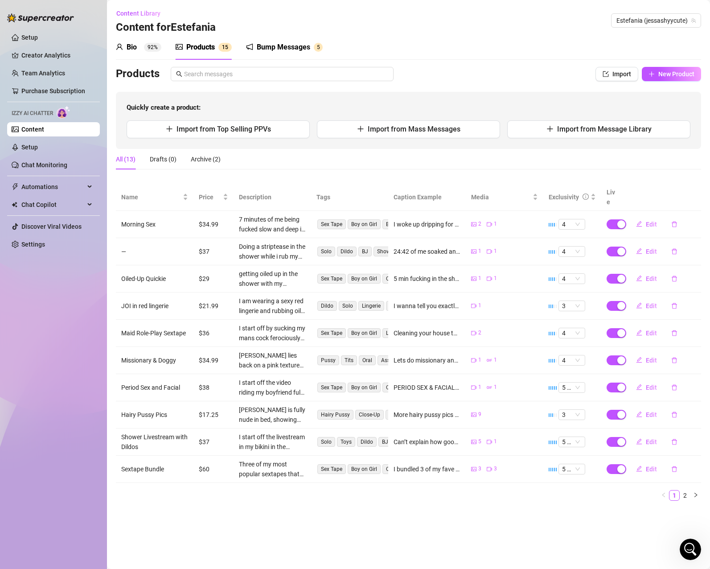
click at [213, 48] on div "Products" at bounding box center [200, 47] width 29 height 11
click at [684, 490] on link "2" at bounding box center [685, 495] width 10 height 10
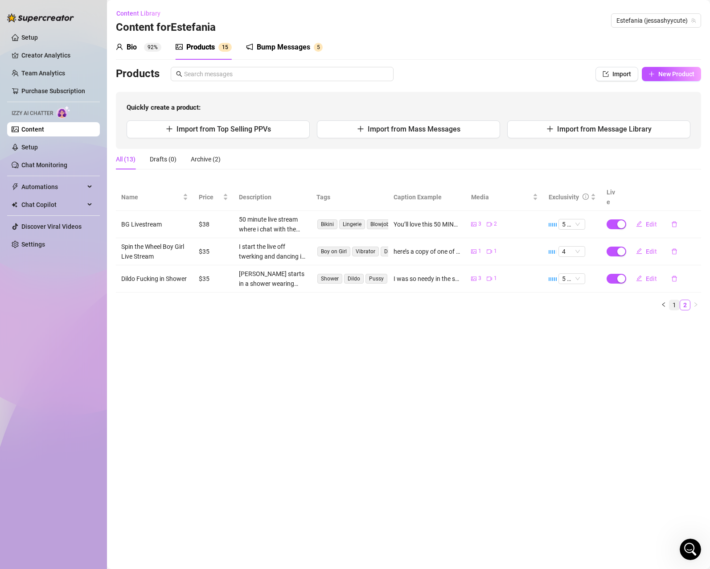
click at [672, 300] on link "1" at bounding box center [674, 305] width 10 height 10
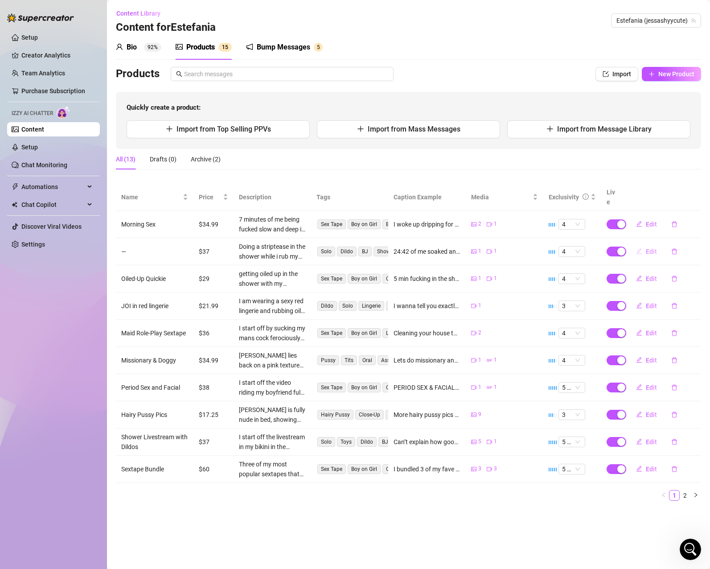
click at [653, 248] on span "Edit" at bounding box center [651, 251] width 11 height 7
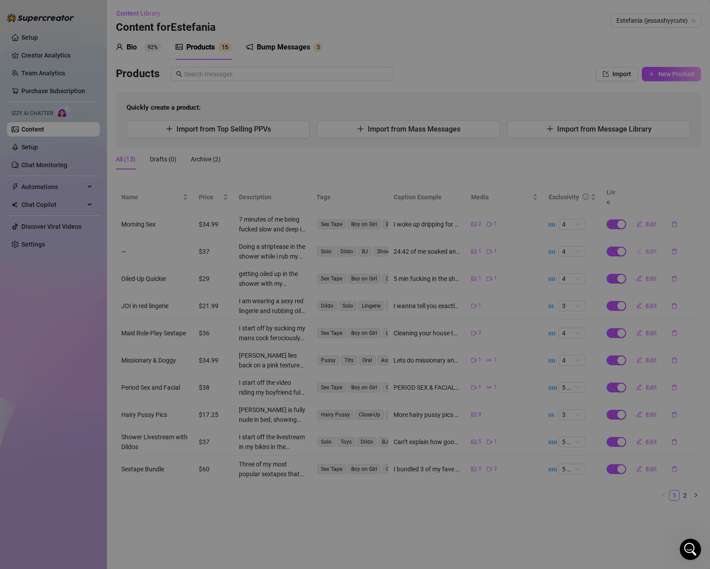
type textarea "24:42 of me soaked and needy in the shower... bouncing these tits, sucking my d…"
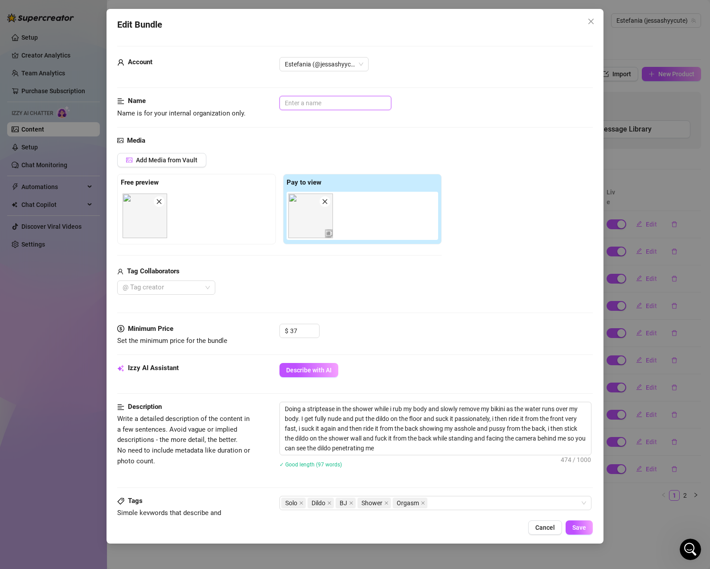
click at [330, 107] on input "text" at bounding box center [335, 103] width 112 height 14
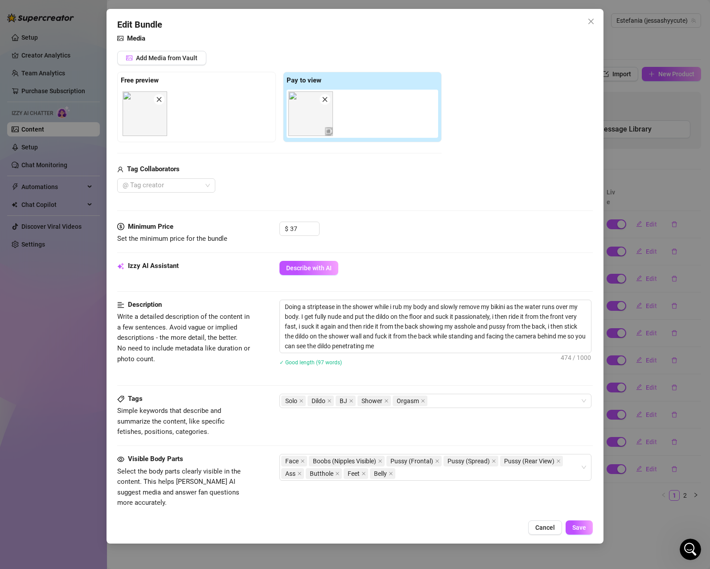
scroll to position [267, 0]
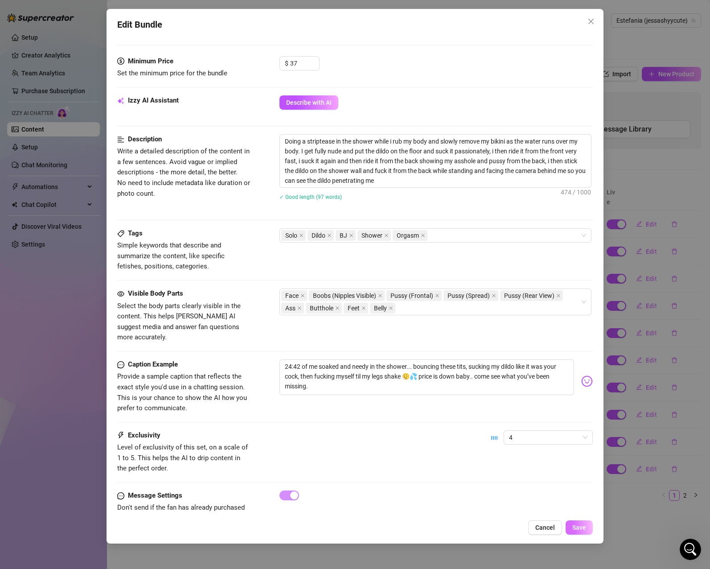
type input "Dildo Fucking in Shower"
click at [586, 528] on span "Save" at bounding box center [579, 527] width 14 height 7
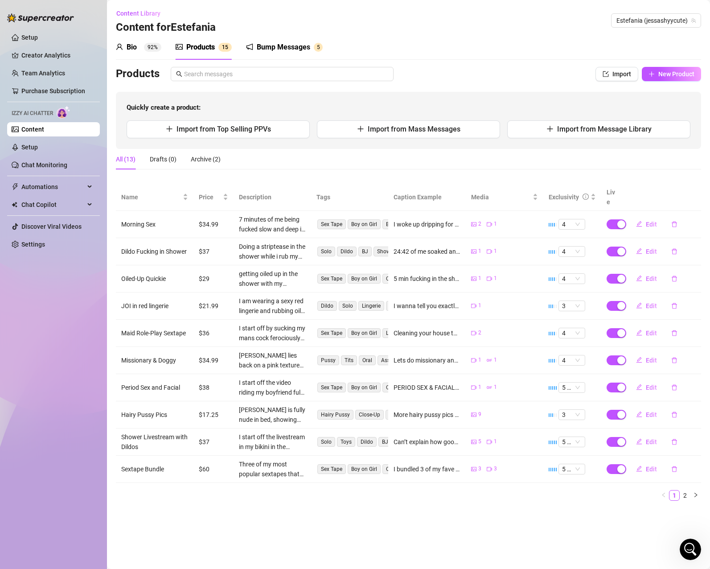
click at [293, 48] on div "Bump Messages" at bounding box center [283, 47] width 53 height 11
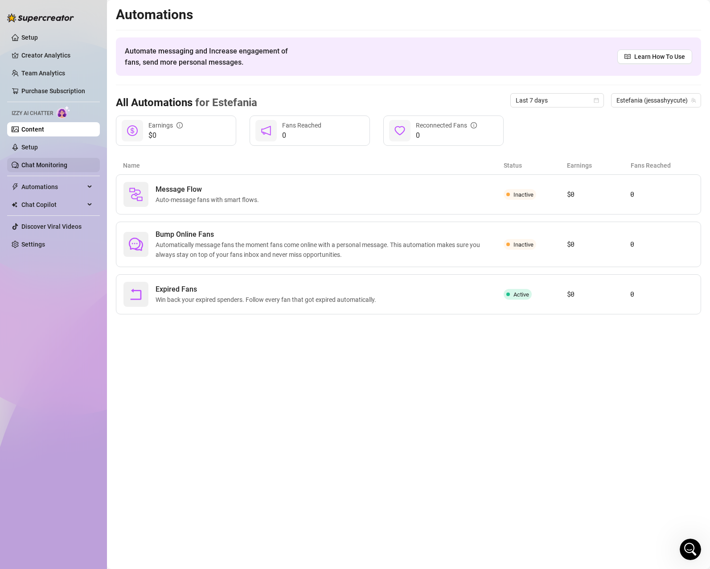
click at [21, 163] on link "Chat Monitoring" at bounding box center [44, 164] width 46 height 7
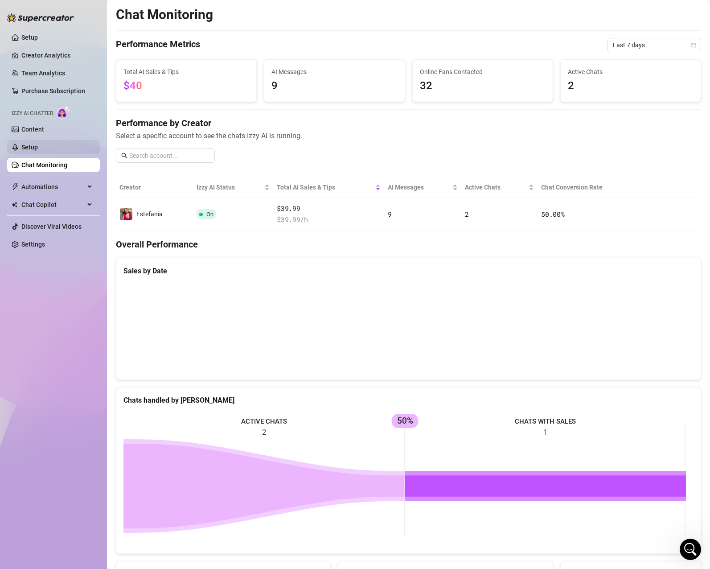
click at [38, 144] on link "Setup" at bounding box center [29, 147] width 16 height 7
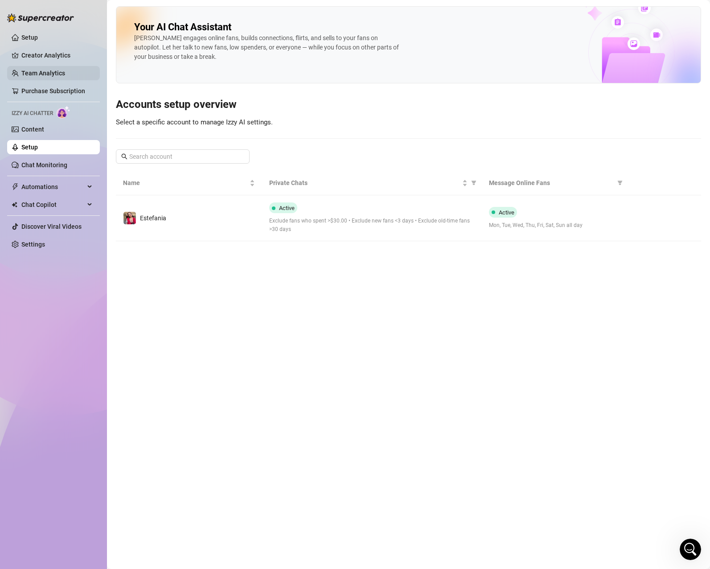
click at [53, 70] on link "Team Analytics" at bounding box center [43, 73] width 44 height 7
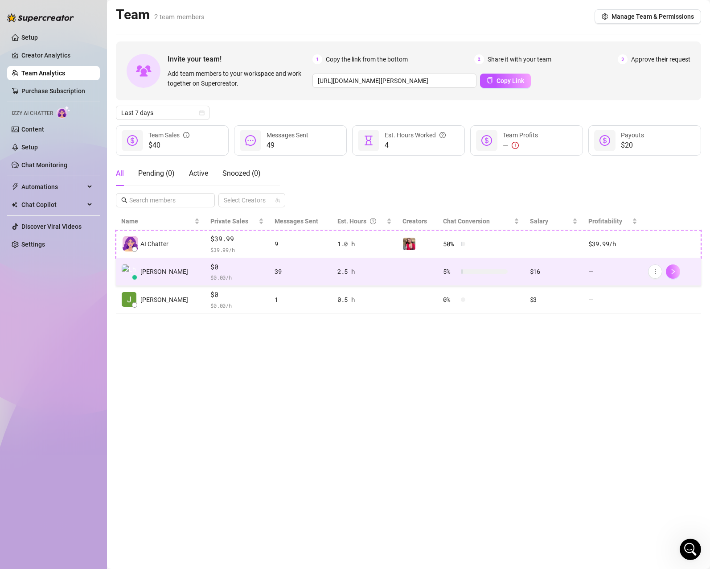
click at [678, 270] on button "button" at bounding box center [673, 271] width 14 height 14
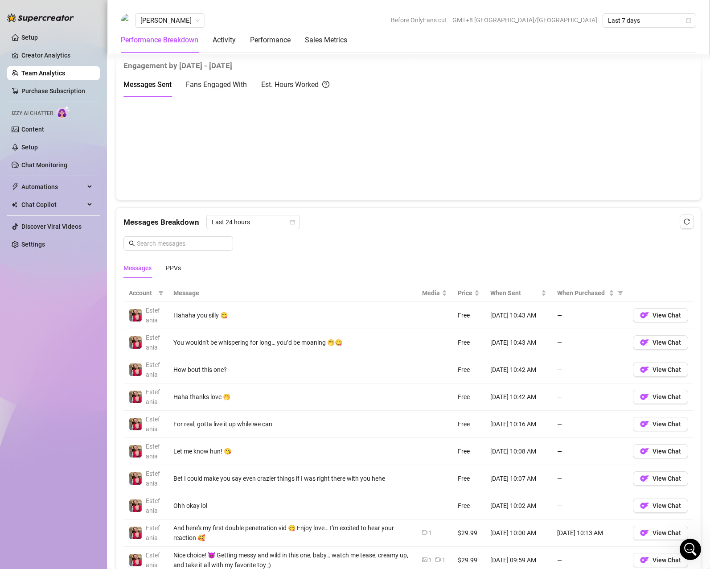
scroll to position [446, 0]
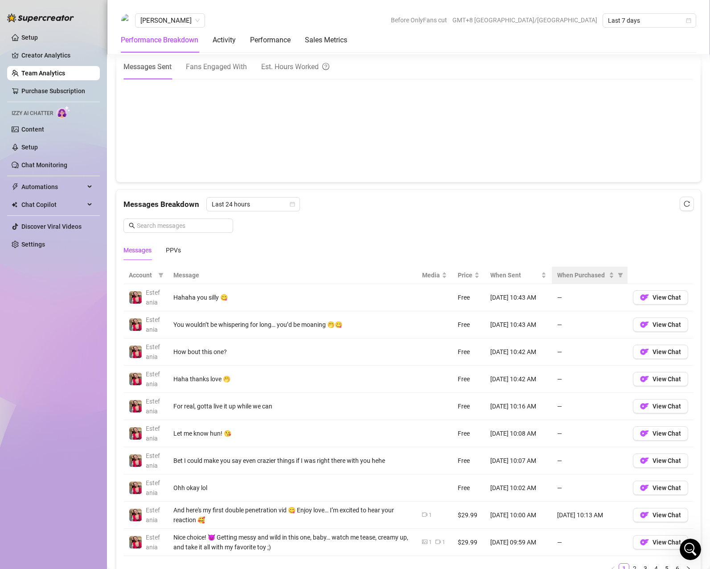
click at [567, 280] on th "When Purchased" at bounding box center [590, 275] width 76 height 17
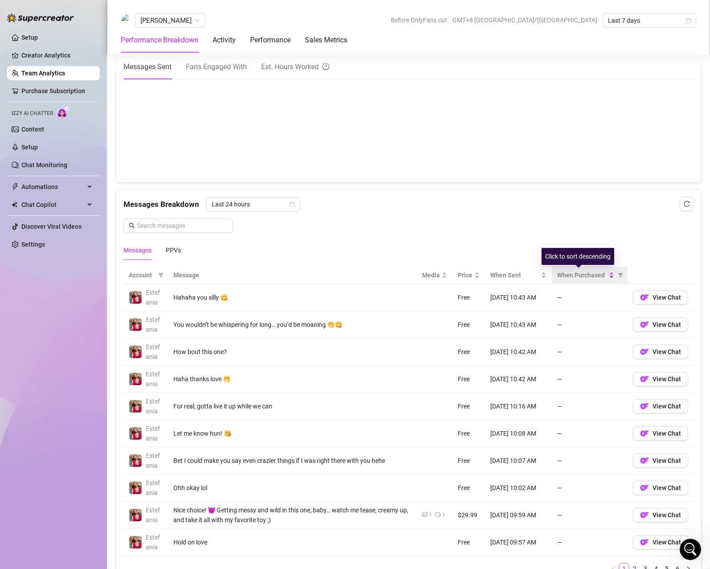
click at [589, 275] on span "When Purchased" at bounding box center [582, 275] width 50 height 10
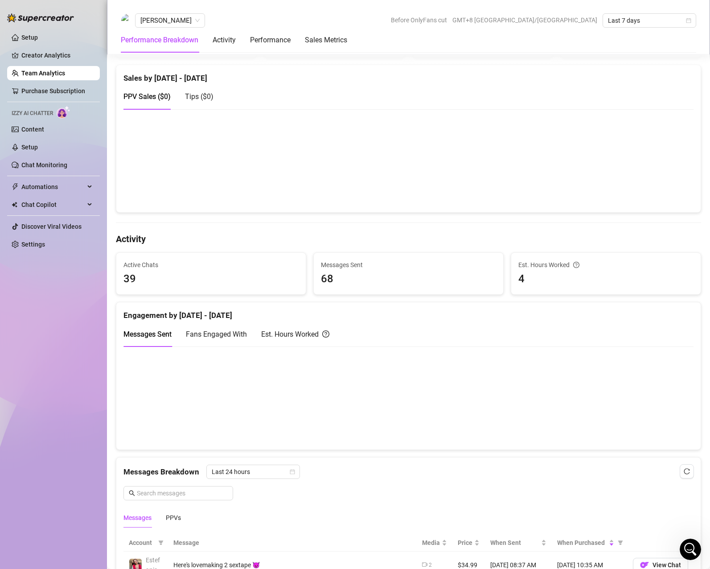
scroll to position [0, 0]
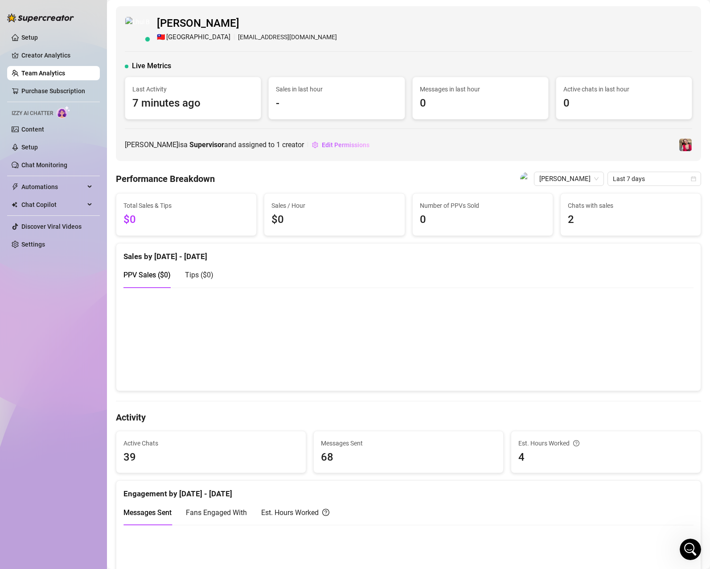
click at [276, 101] on span "-" at bounding box center [336, 103] width 121 height 17
click at [307, 102] on span "-" at bounding box center [336, 103] width 121 height 17
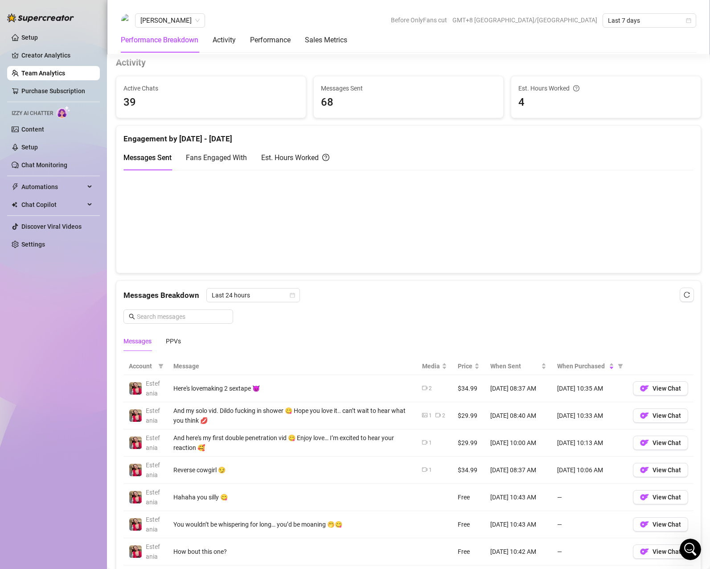
scroll to position [357, 0]
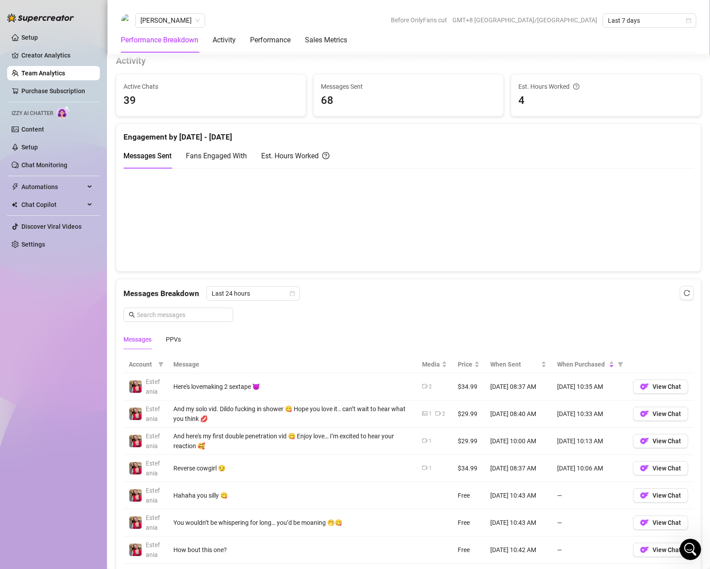
click at [653, 218] on canvas at bounding box center [404, 219] width 563 height 89
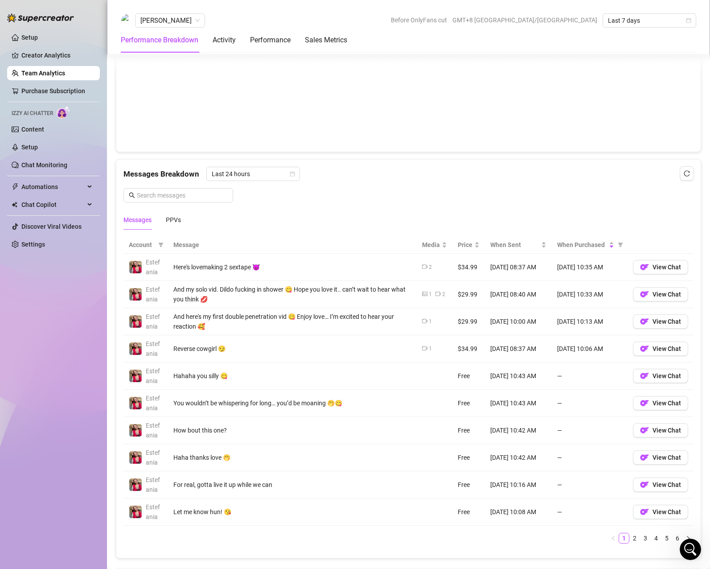
scroll to position [490, 0]
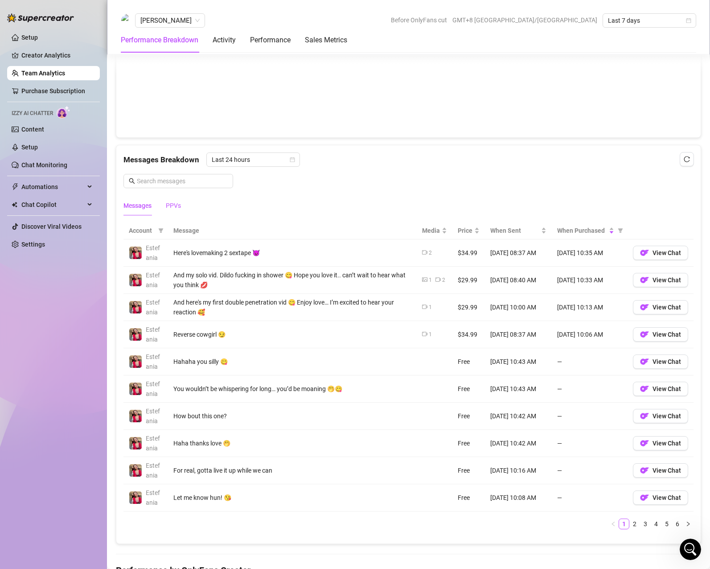
click at [176, 207] on div "PPVs" at bounding box center [173, 206] width 15 height 10
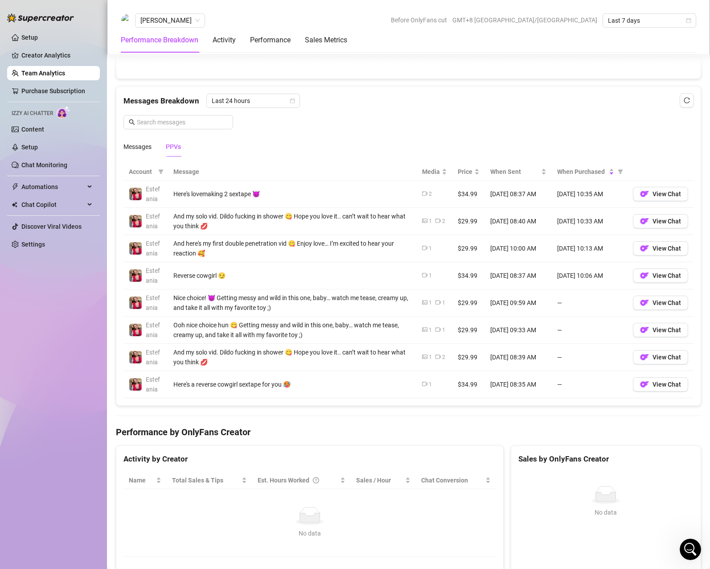
scroll to position [535, 0]
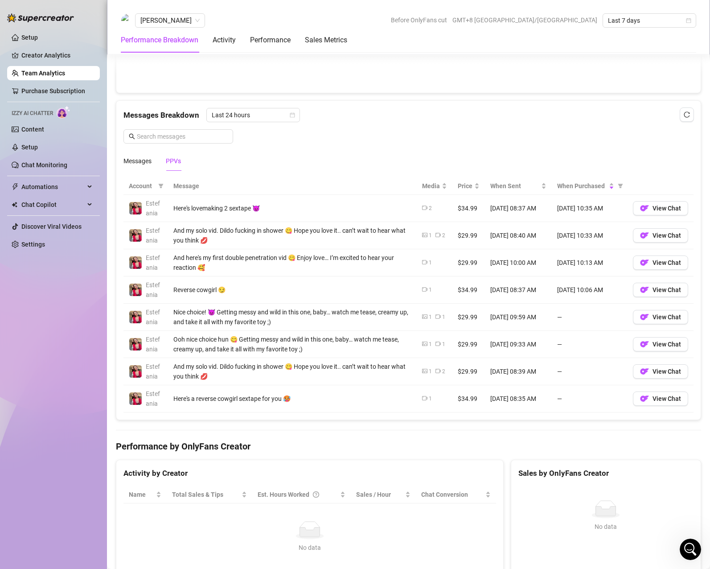
click at [177, 163] on div "PPVs" at bounding box center [173, 161] width 15 height 10
click at [571, 185] on span "When Purchased" at bounding box center [582, 186] width 50 height 10
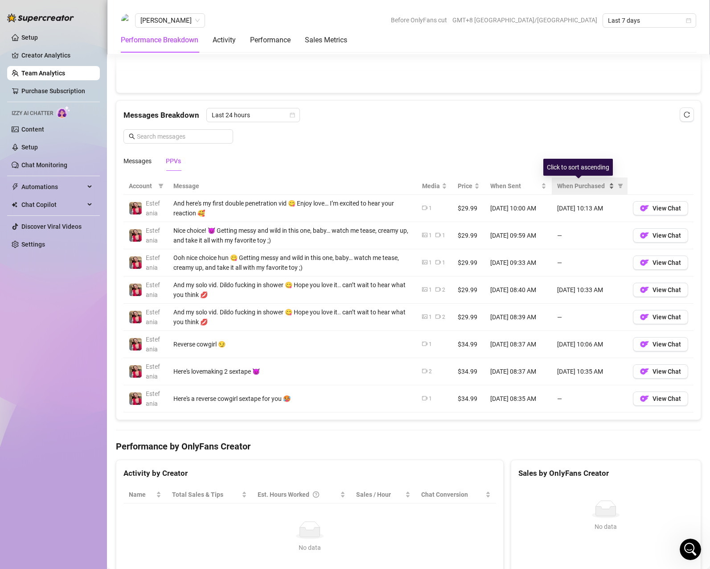
click at [571, 185] on span "When Purchased" at bounding box center [582, 186] width 50 height 10
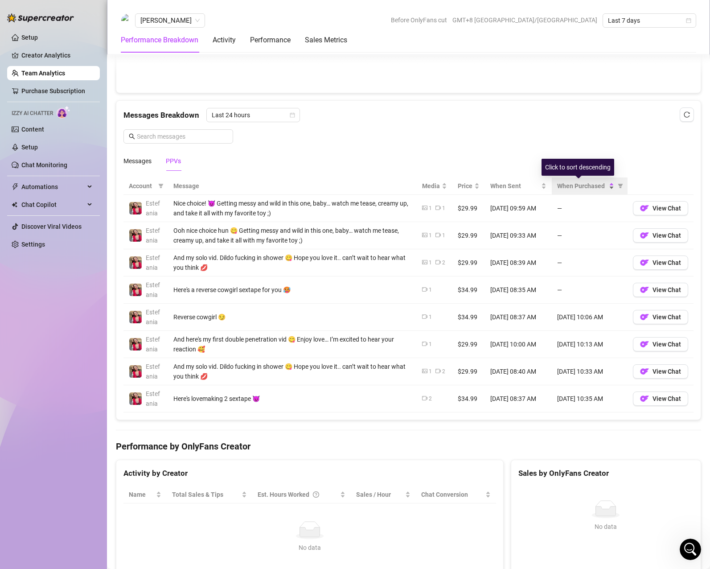
click at [583, 184] on span "When Purchased" at bounding box center [582, 186] width 50 height 10
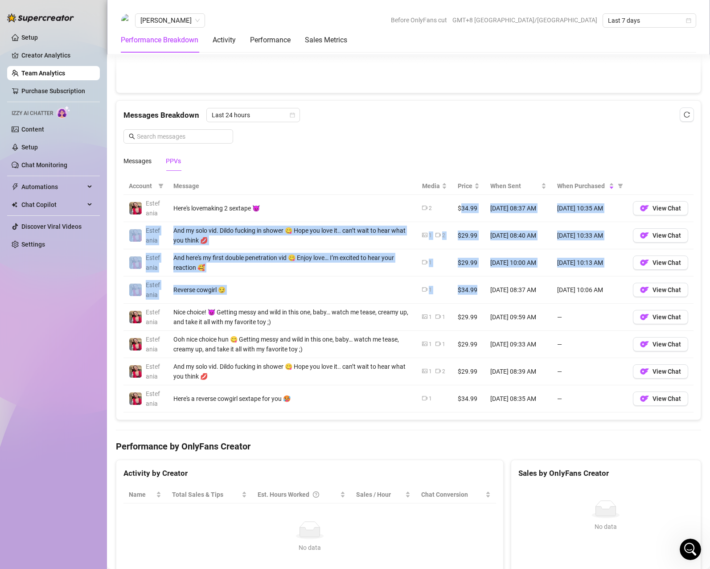
drag, startPoint x: 474, startPoint y: 290, endPoint x: 454, endPoint y: 210, distance: 82.4
click at [454, 210] on tbody "Estefania Here's lovemaking 2 sextape 😈 2 $34.99 [DATE] 08:37 AM [DATE] 10:35 A…" at bounding box center [408, 304] width 570 height 218
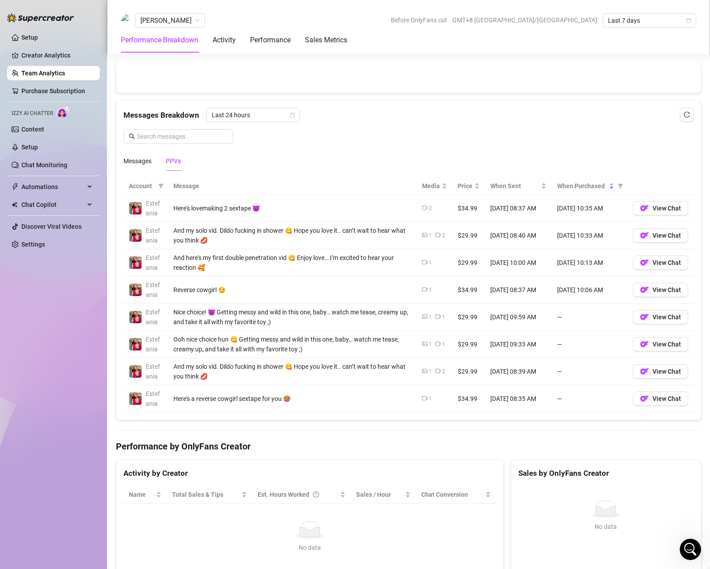
click at [356, 156] on div "Messages PPVs" at bounding box center [408, 161] width 570 height 21
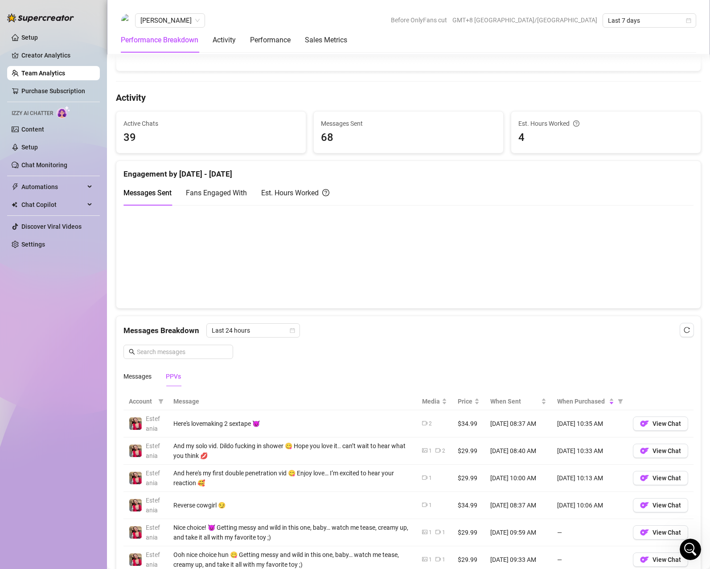
scroll to position [267, 0]
